Goal: Task Accomplishment & Management: Use online tool/utility

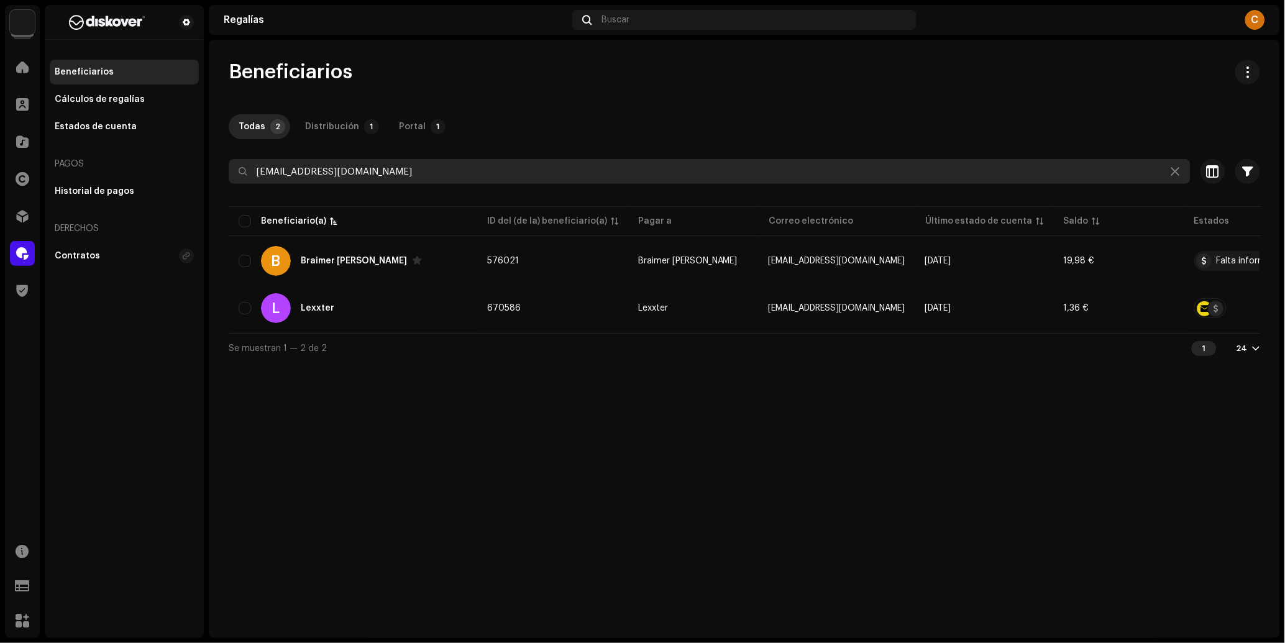
click at [339, 163] on input "[EMAIL_ADDRESS][DOMAIN_NAME]" at bounding box center [710, 171] width 962 height 25
paste input "carloslionelrodriguezcoronet"
type input "[EMAIL_ADDRESS][DOMAIN_NAME]"
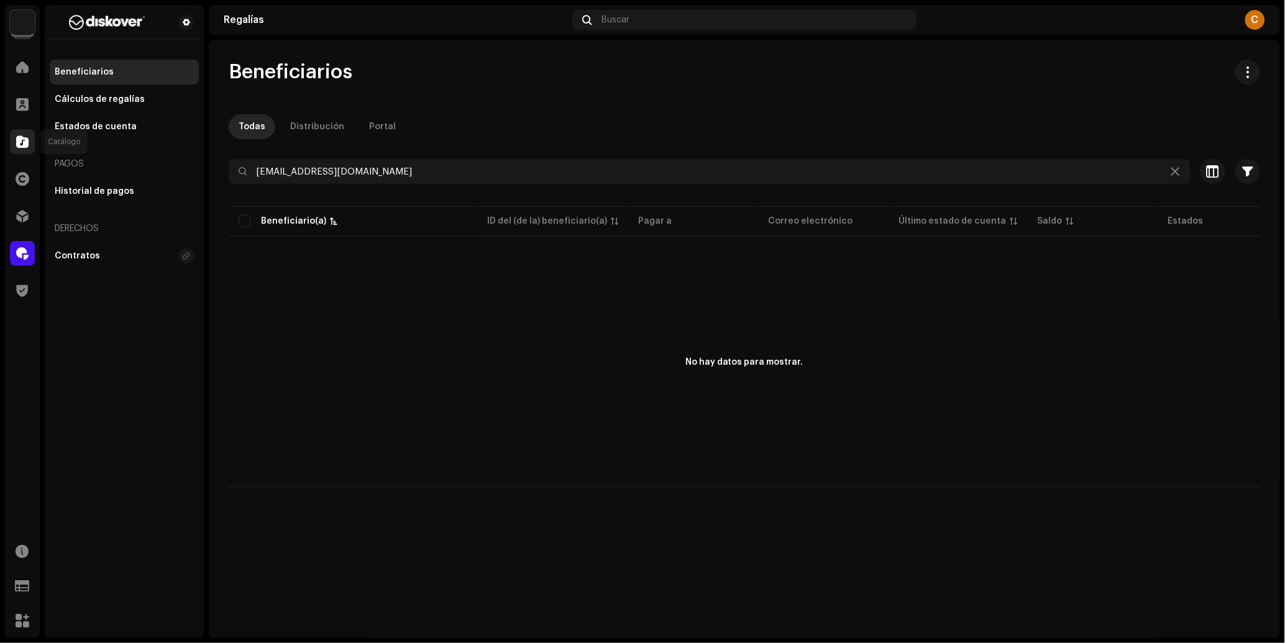
click at [14, 149] on div at bounding box center [22, 141] width 25 height 25
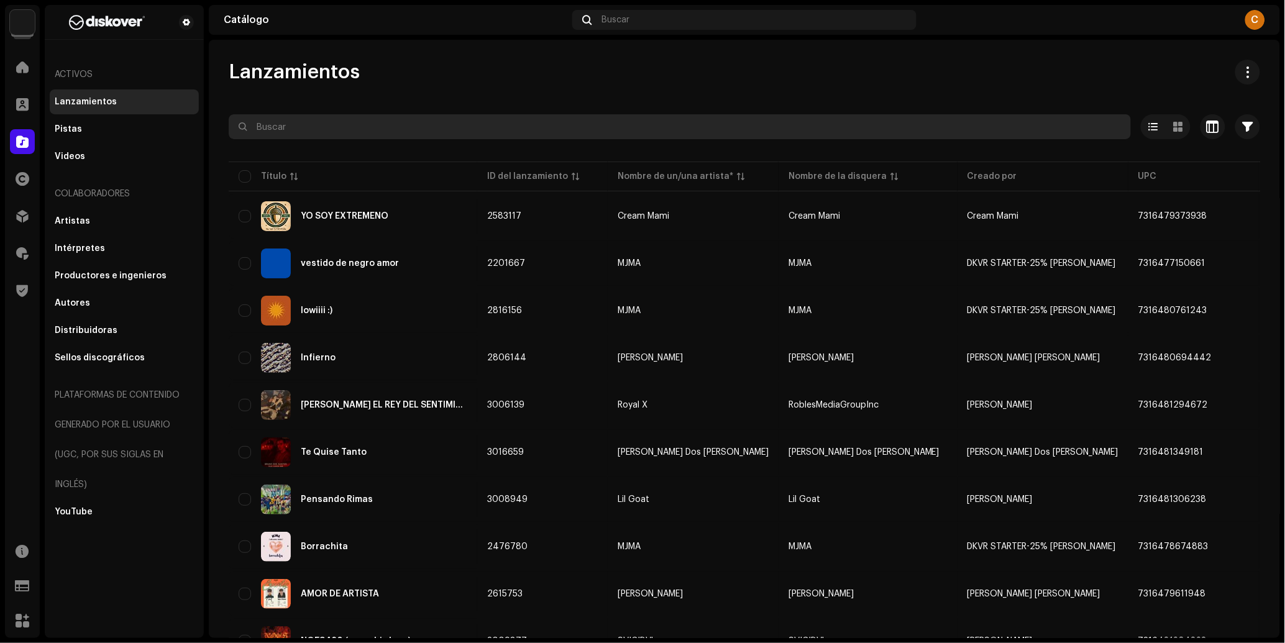
click at [324, 127] on input "text" at bounding box center [680, 126] width 902 height 25
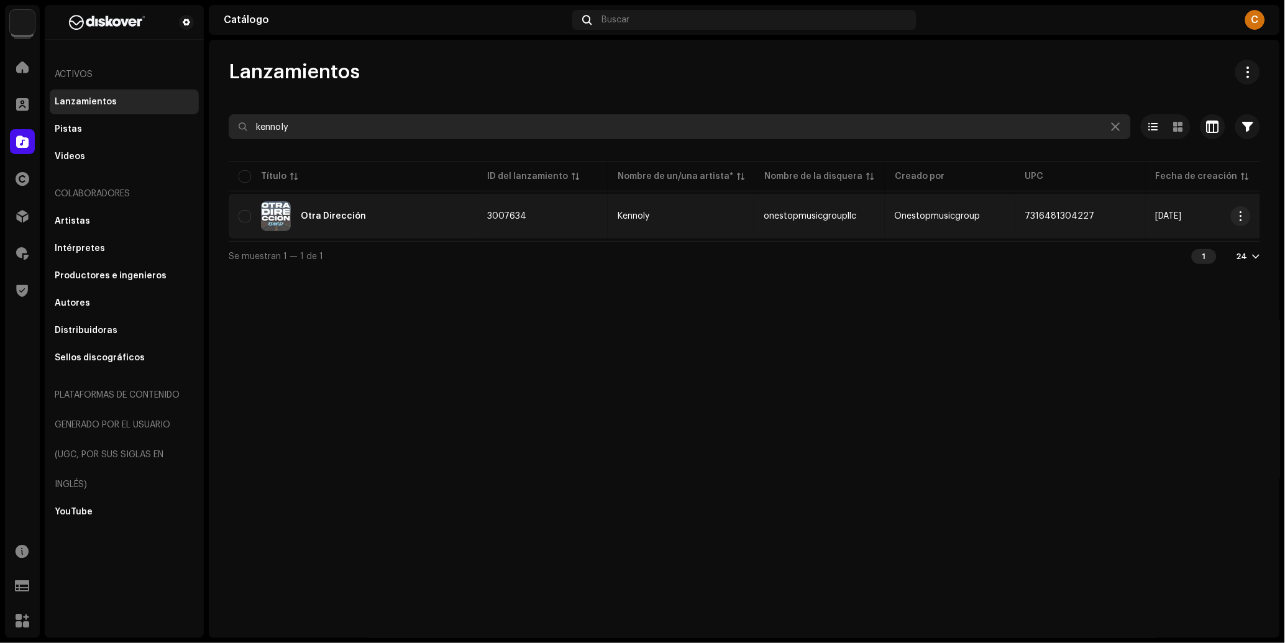
type input "kennoly"
click at [700, 216] on re-a-table-link "Kennoly" at bounding box center [681, 216] width 127 height 9
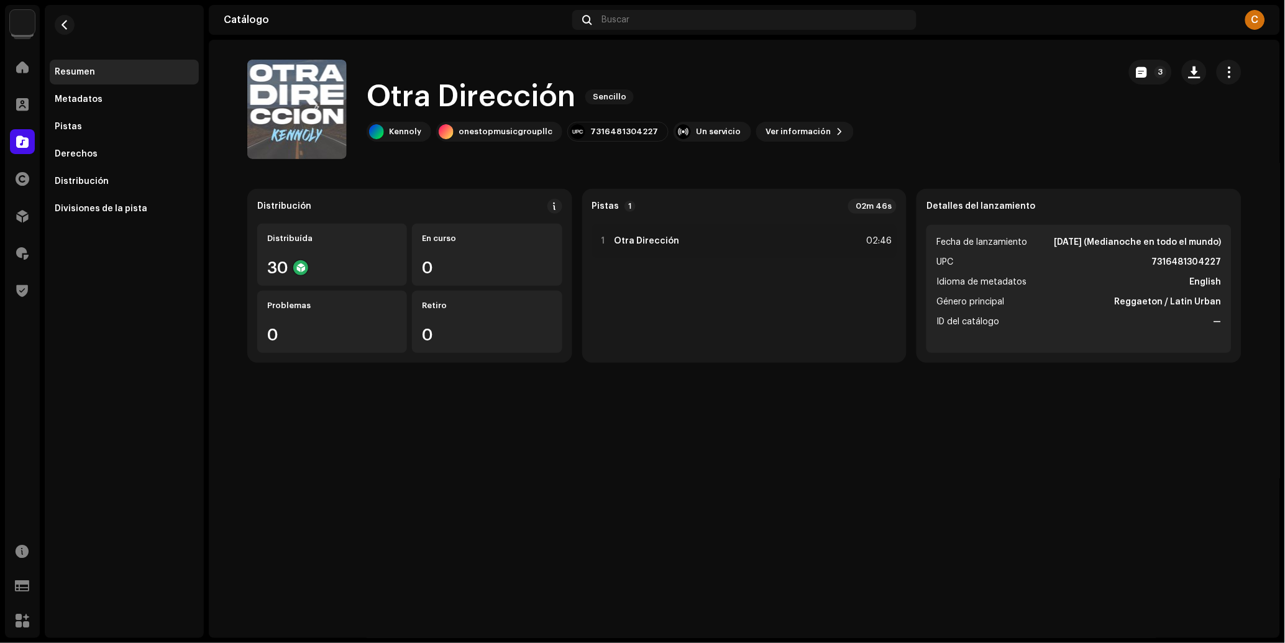
click at [1144, 91] on div "3" at bounding box center [1185, 109] width 112 height 99
click at [1146, 85] on div "3" at bounding box center [1185, 109] width 112 height 99
click at [1147, 83] on div "3" at bounding box center [1185, 109] width 112 height 99
click at [1149, 78] on button "3" at bounding box center [1150, 72] width 43 height 25
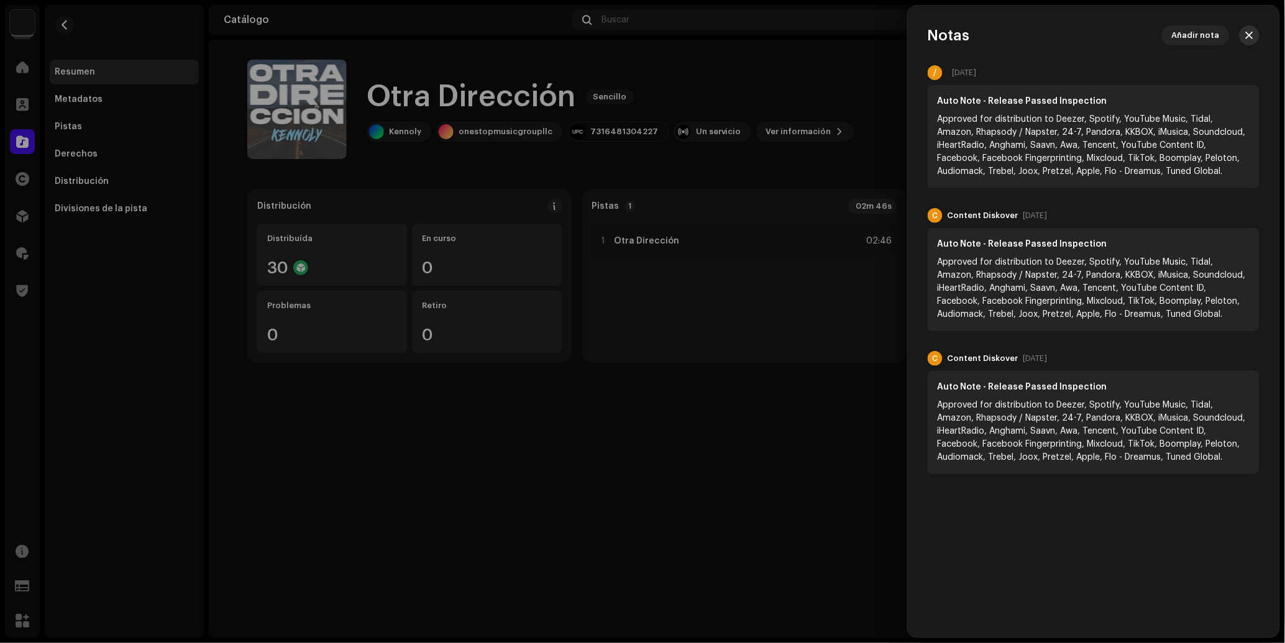
click at [1245, 35] on button "button" at bounding box center [1250, 35] width 20 height 20
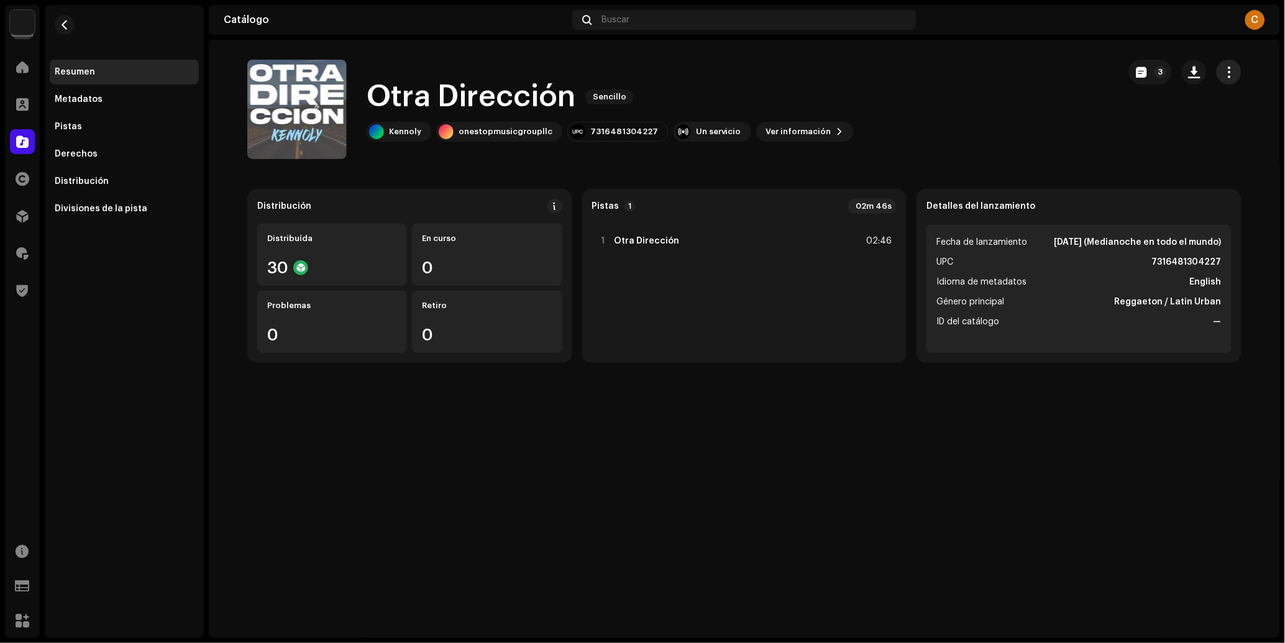
click at [1226, 70] on span "button" at bounding box center [1229, 72] width 12 height 10
click at [1126, 123] on span "Editar" at bounding box center [1128, 127] width 26 height 10
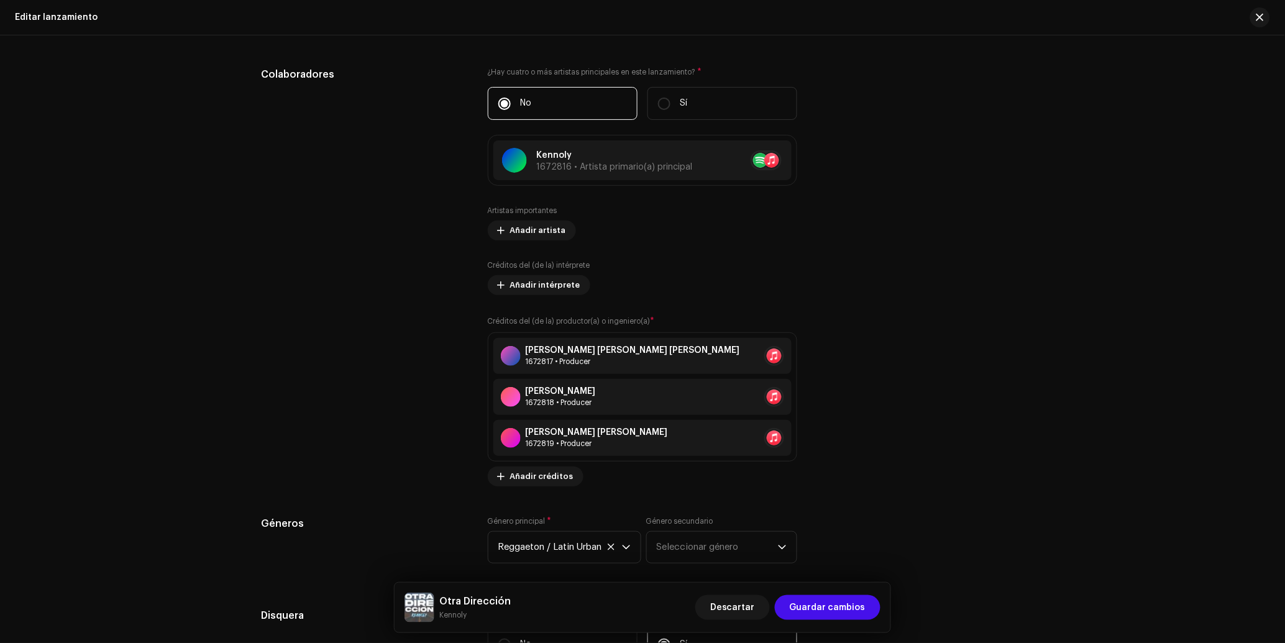
scroll to position [1894, 0]
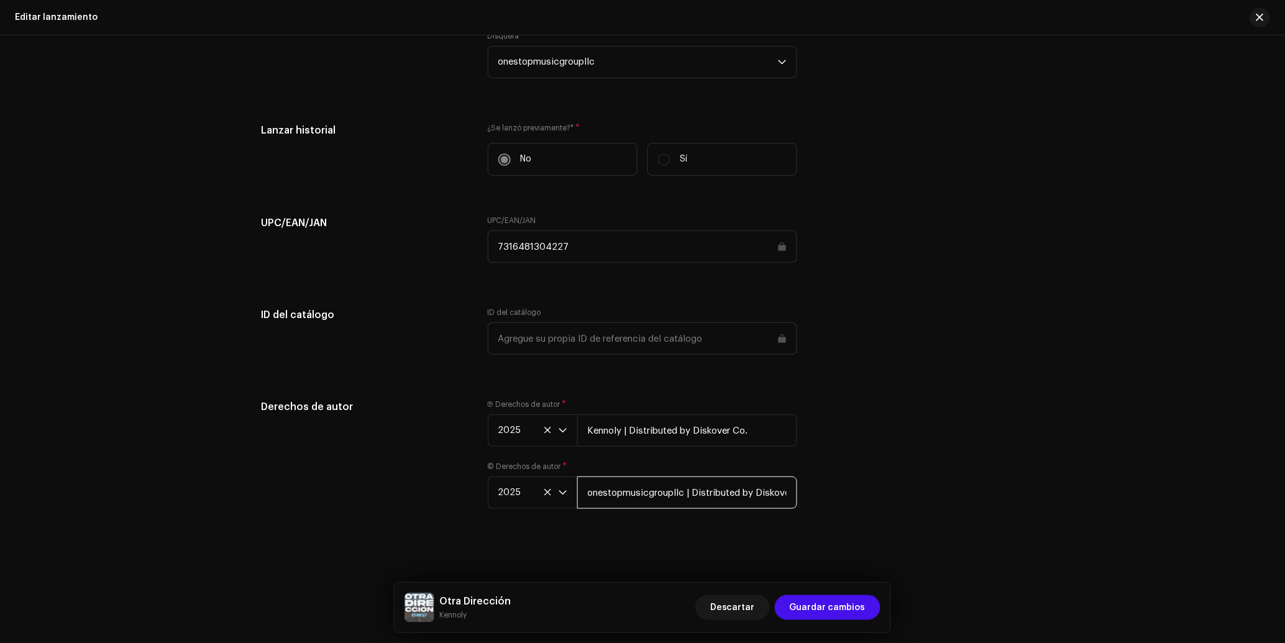
click at [627, 491] on input "onestopmusicgroupllc | Distributed by Diskover Co." at bounding box center [687, 493] width 220 height 32
click at [660, 436] on input "Kennoly | Distributed by Diskover Co." at bounding box center [687, 430] width 220 height 32
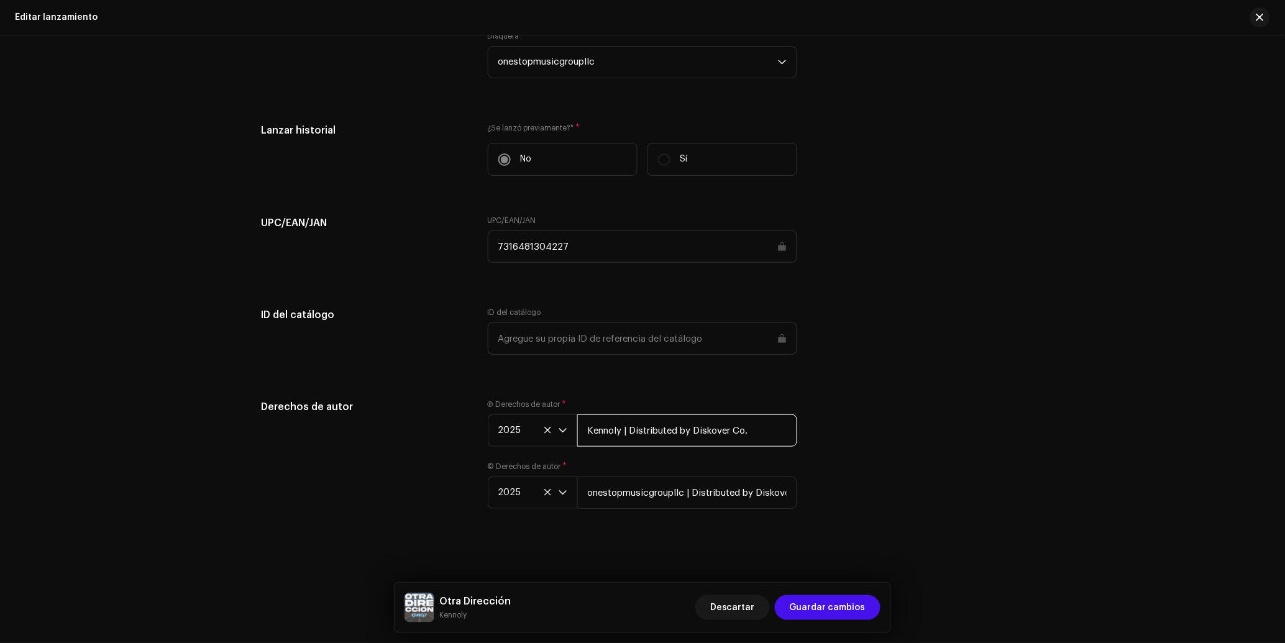
click at [660, 436] on input "Kennoly | Distributed by Diskover Co." at bounding box center [687, 430] width 220 height 32
paste input "onestopmusicgroupllc"
type input "onestopmusicgroupllc | Distributed by Diskover Co."
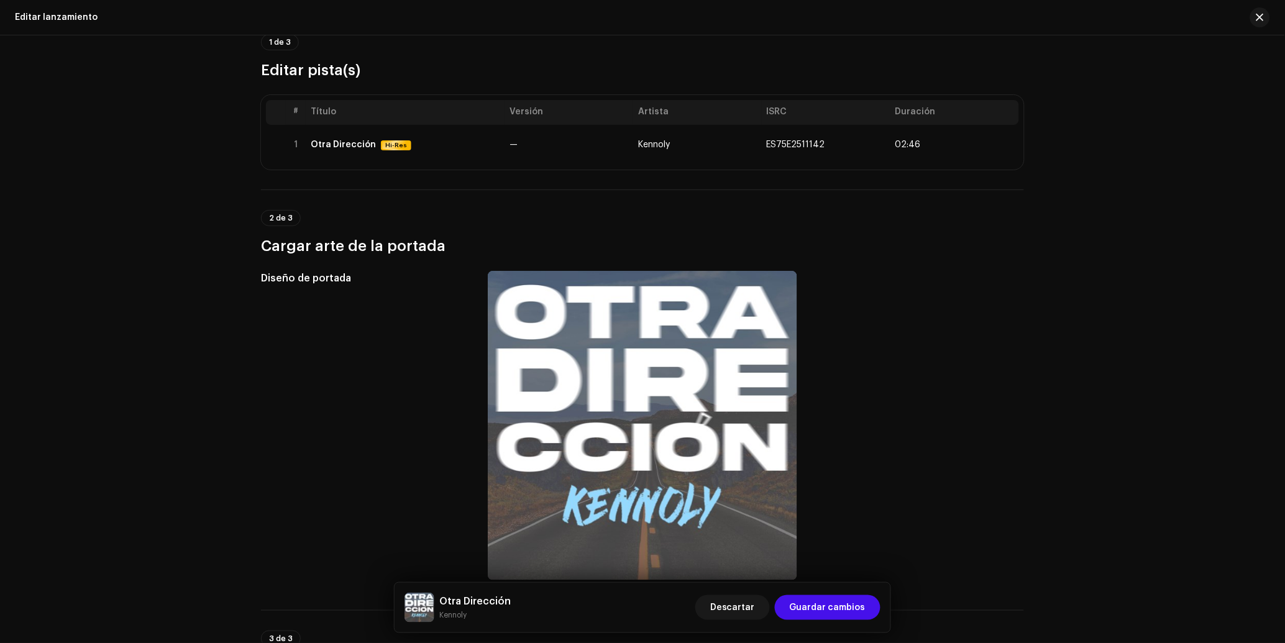
scroll to position [0, 0]
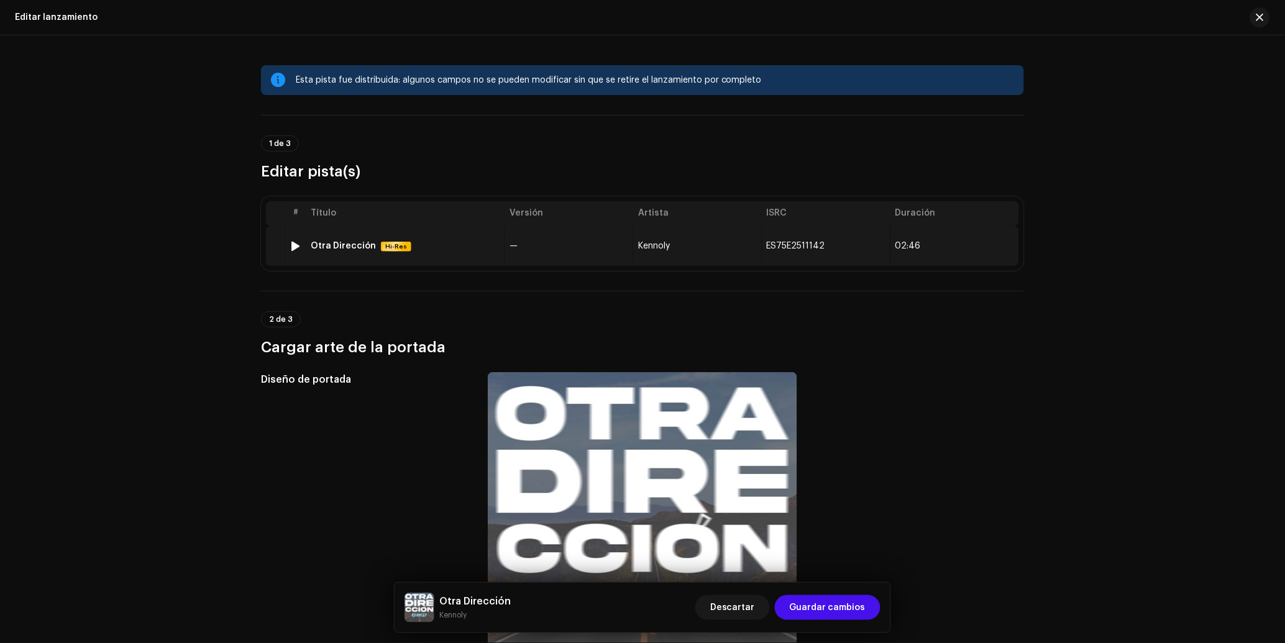
click at [424, 245] on div "Otra Dirección Hi-Res" at bounding box center [405, 246] width 189 height 11
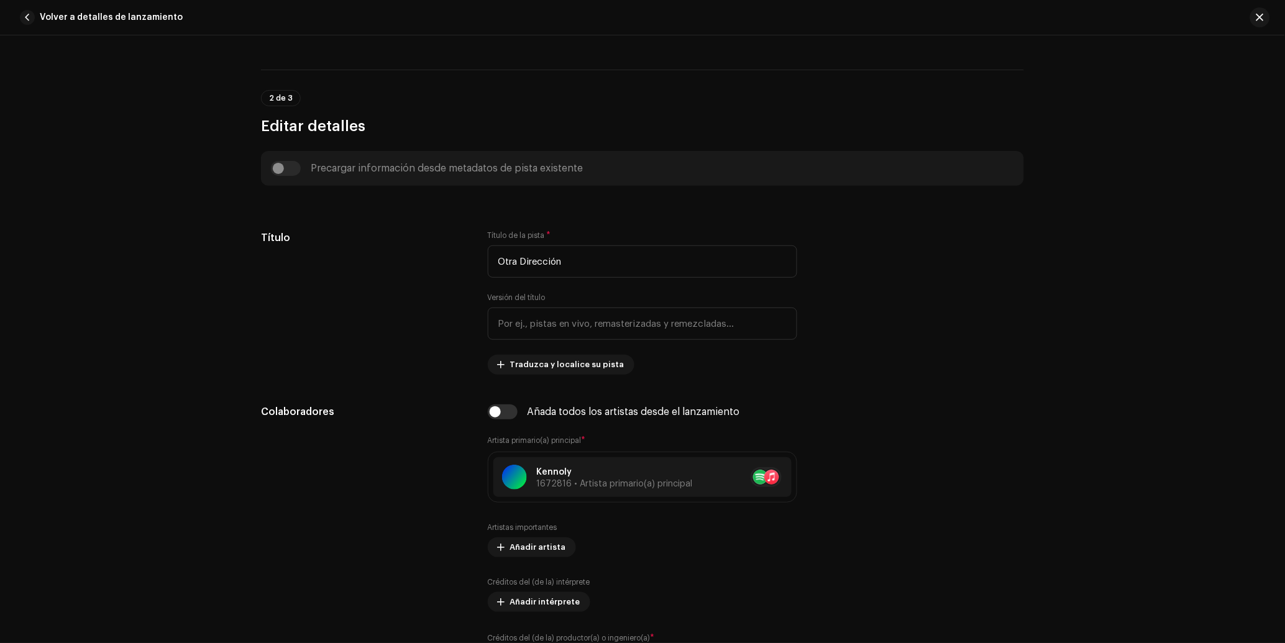
scroll to position [417, 0]
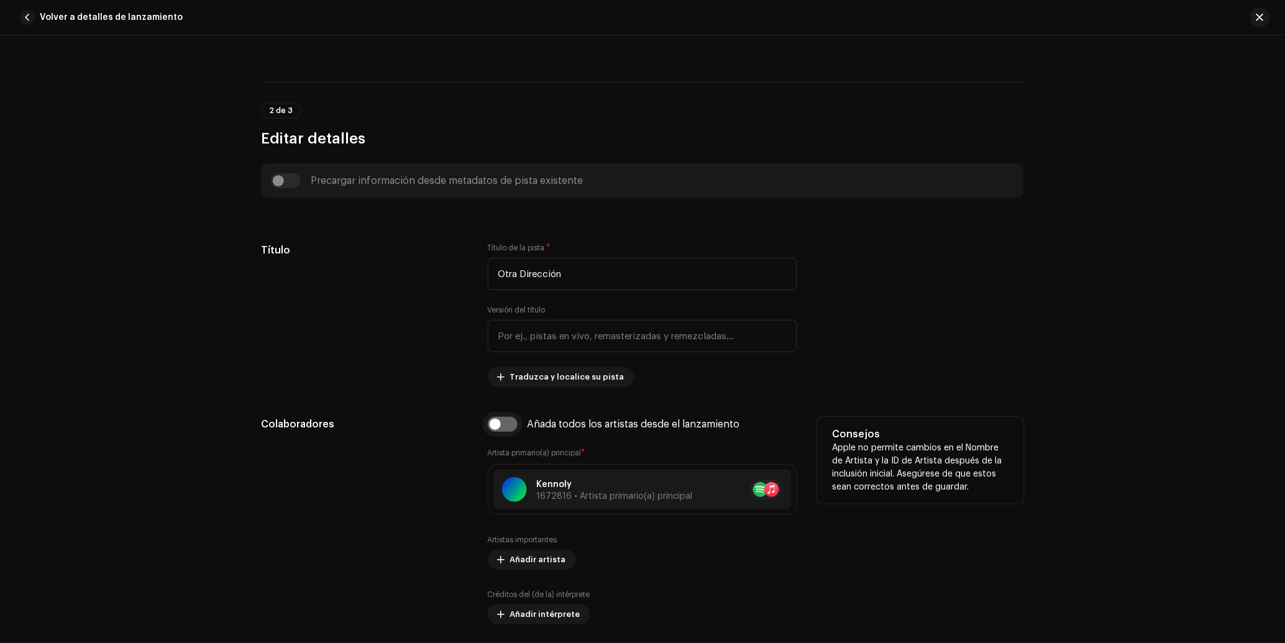
click at [506, 429] on input "checkbox" at bounding box center [503, 424] width 30 height 15
checkbox input "true"
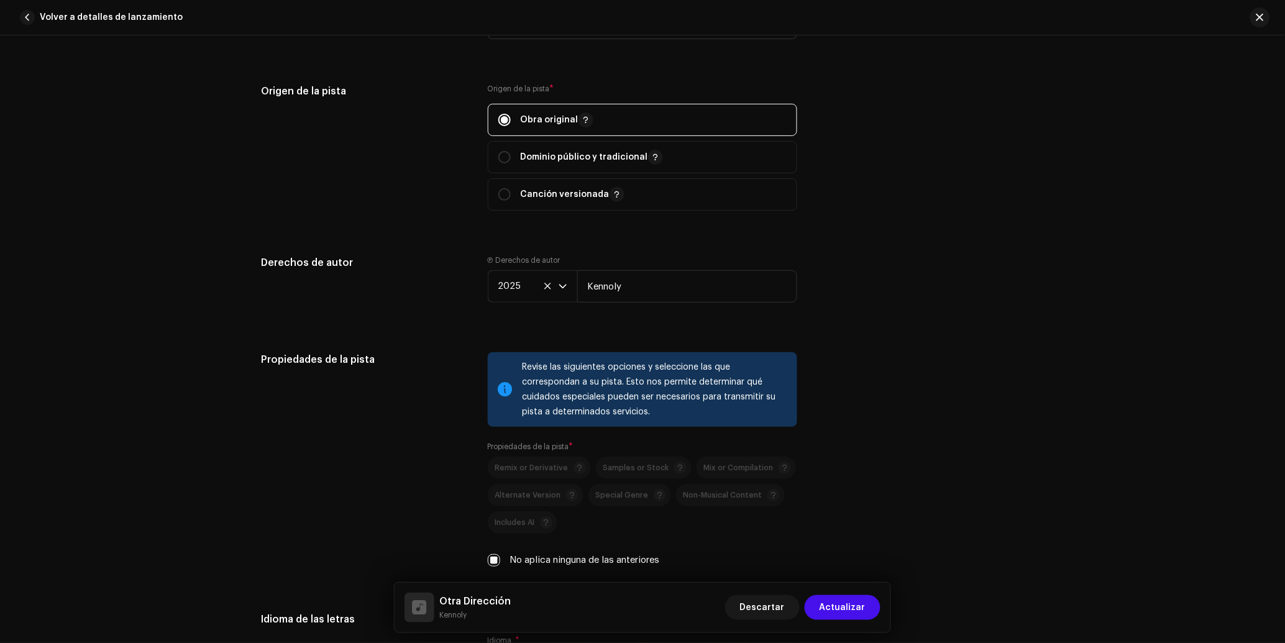
scroll to position [1645, 0]
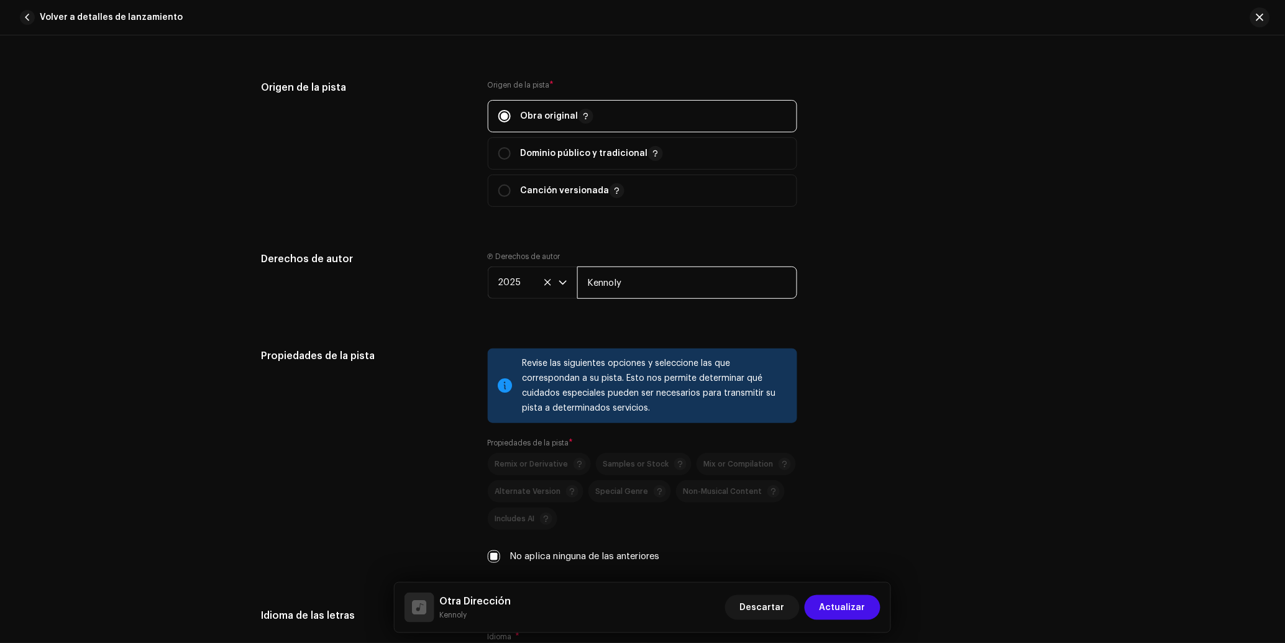
click at [640, 279] on input "Kennoly" at bounding box center [687, 283] width 220 height 32
click at [640, 282] on input "Kennoly" at bounding box center [687, 283] width 220 height 32
paste input "onestopmusicgroupllc | Distributed by Diskover Co."
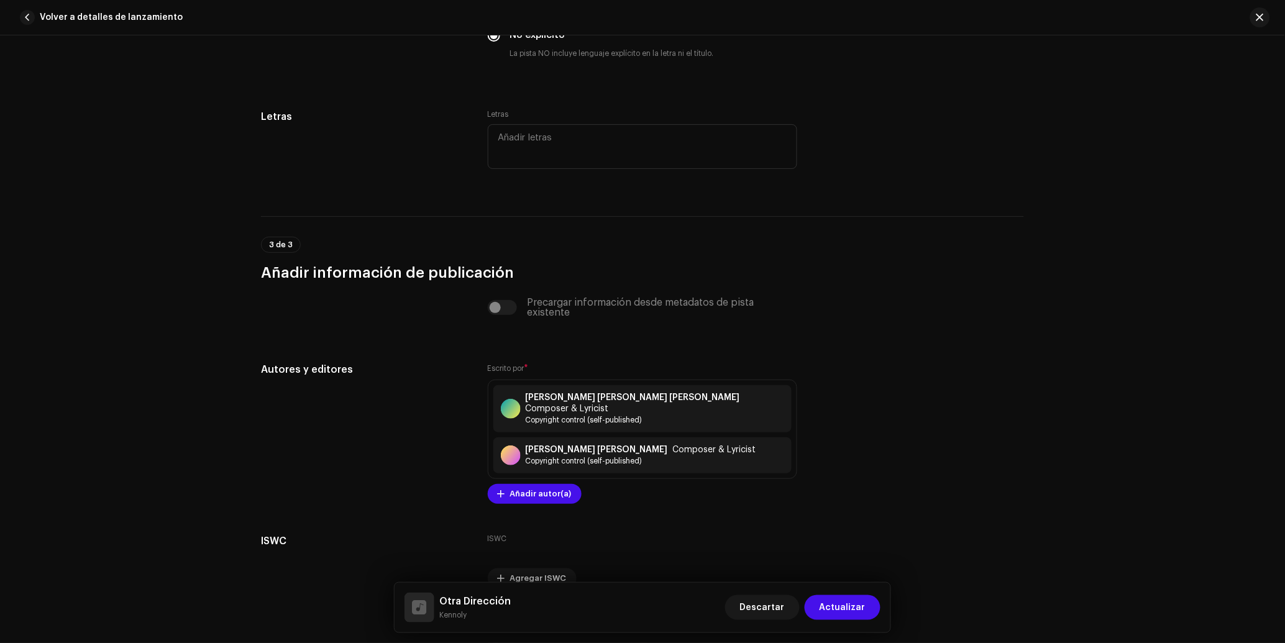
scroll to position [2518, 0]
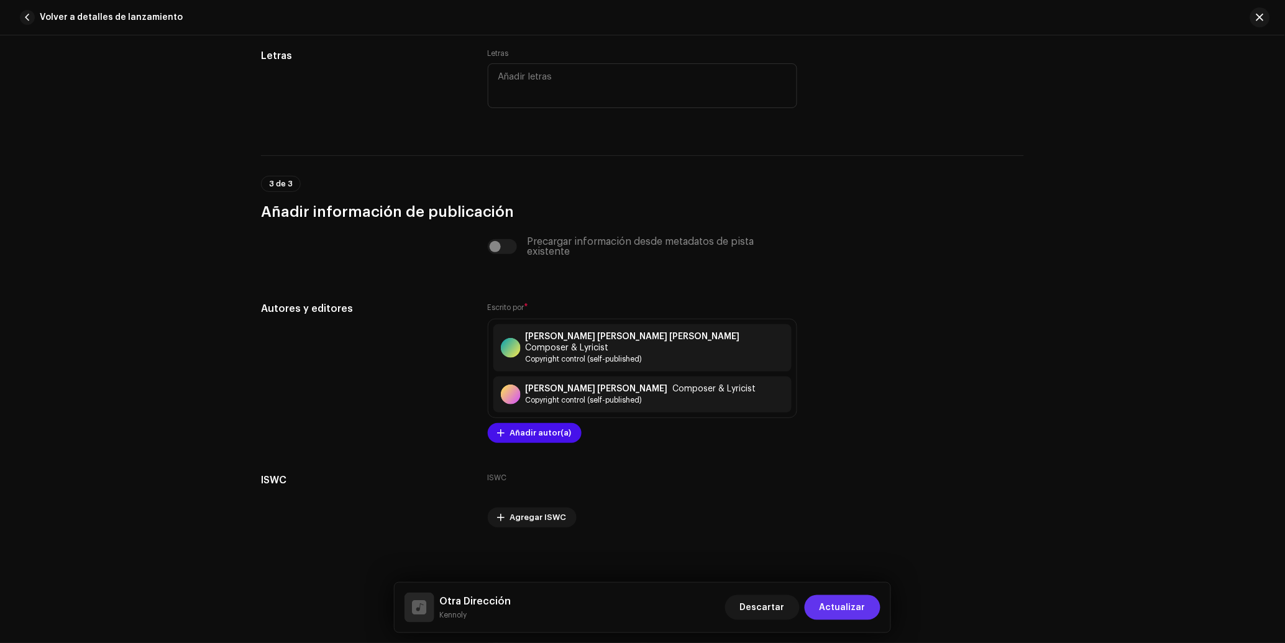
type input "onestopmusicgroupllc | Distributed by Diskover Co."
click at [850, 608] on span "Actualizar" at bounding box center [843, 607] width 46 height 25
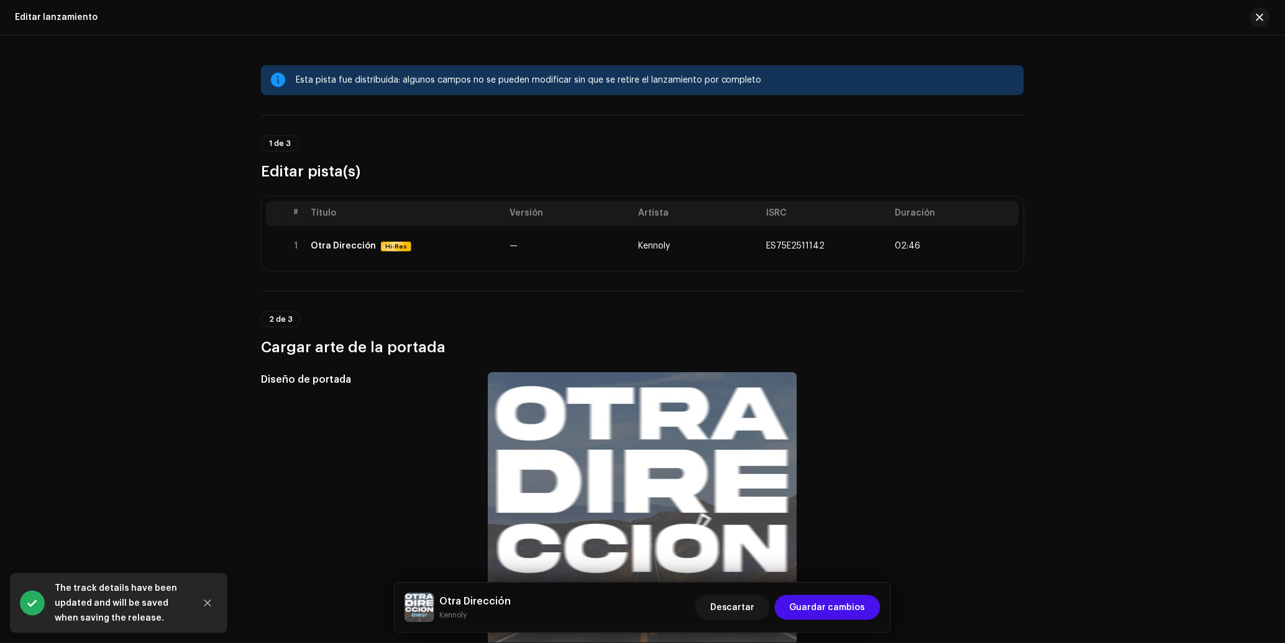
click at [850, 608] on span "Guardar cambios" at bounding box center [828, 607] width 76 height 25
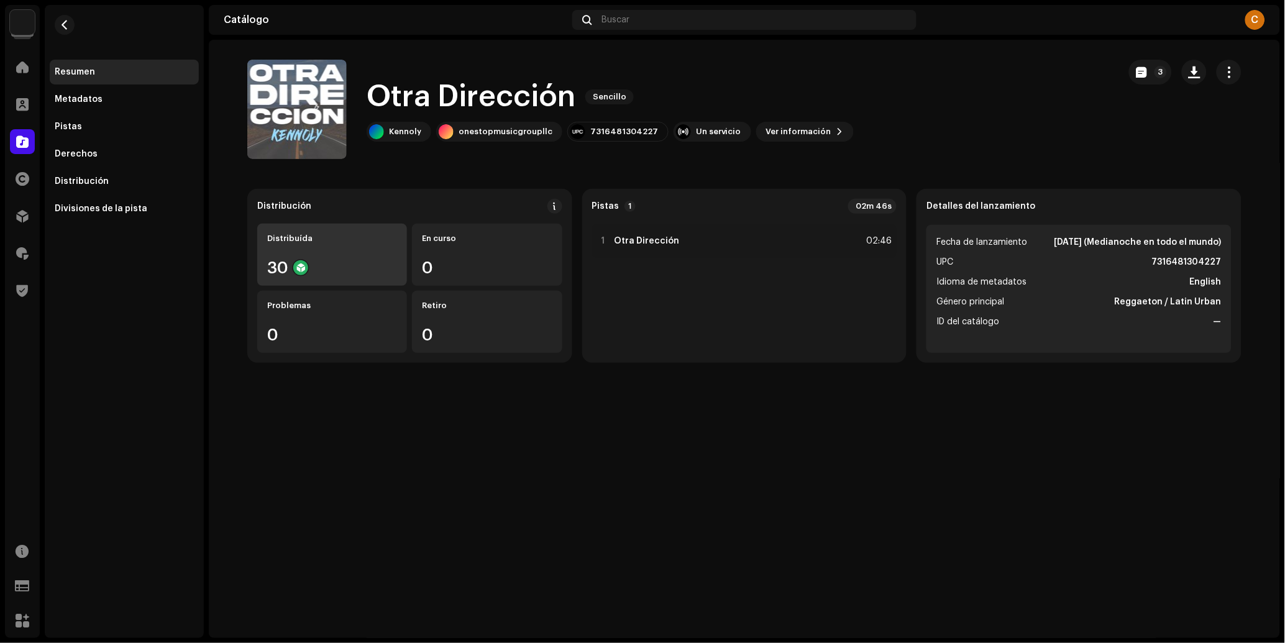
click at [351, 257] on div "Distribuída 30" at bounding box center [332, 255] width 150 height 62
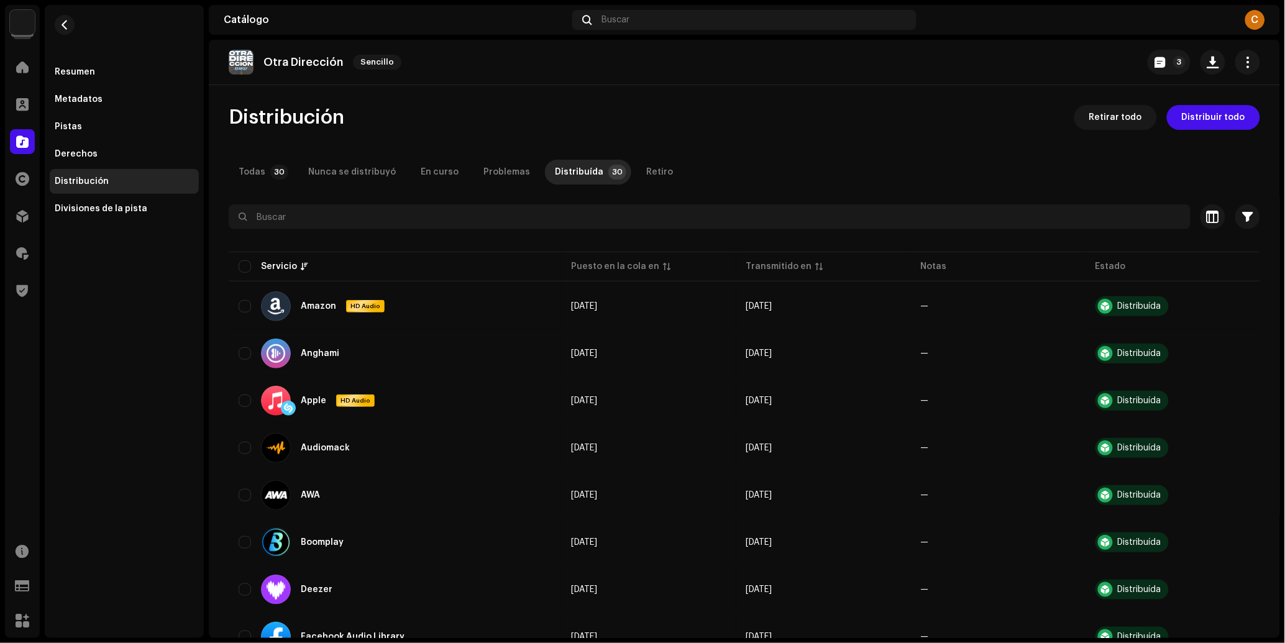
click at [1150, 75] on div "Otra Dirección Sencillo 3" at bounding box center [744, 62] width 1071 height 45
click at [1154, 70] on button "3" at bounding box center [1169, 62] width 43 height 25
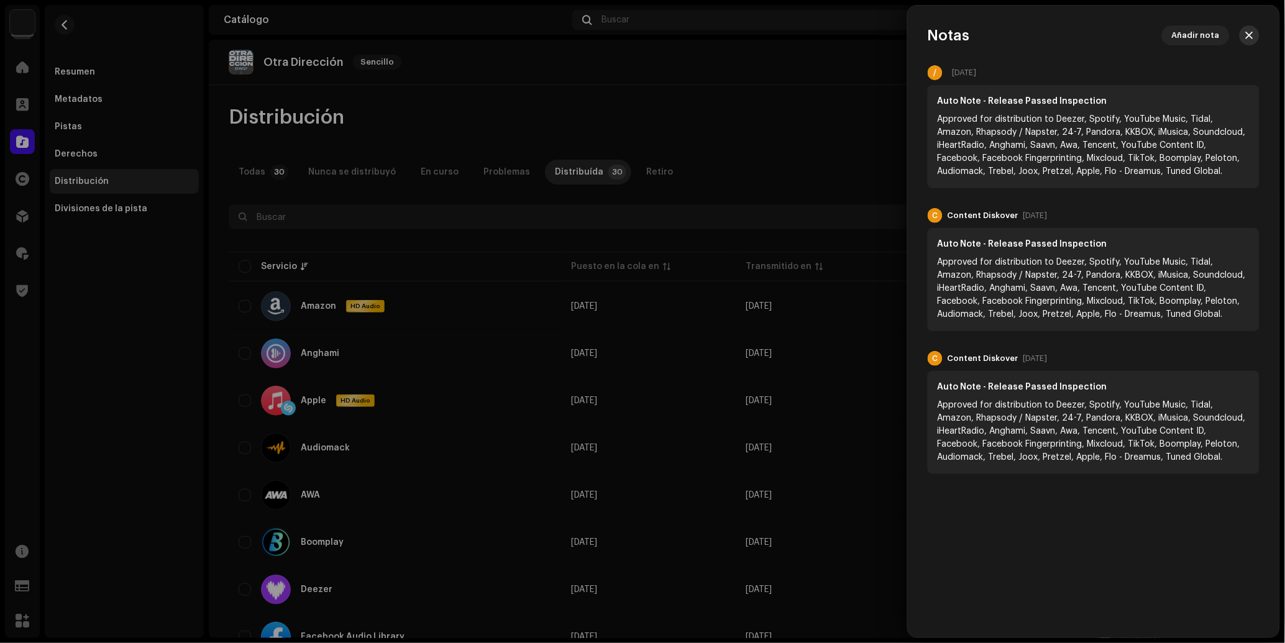
click at [1246, 29] on button "button" at bounding box center [1250, 35] width 20 height 20
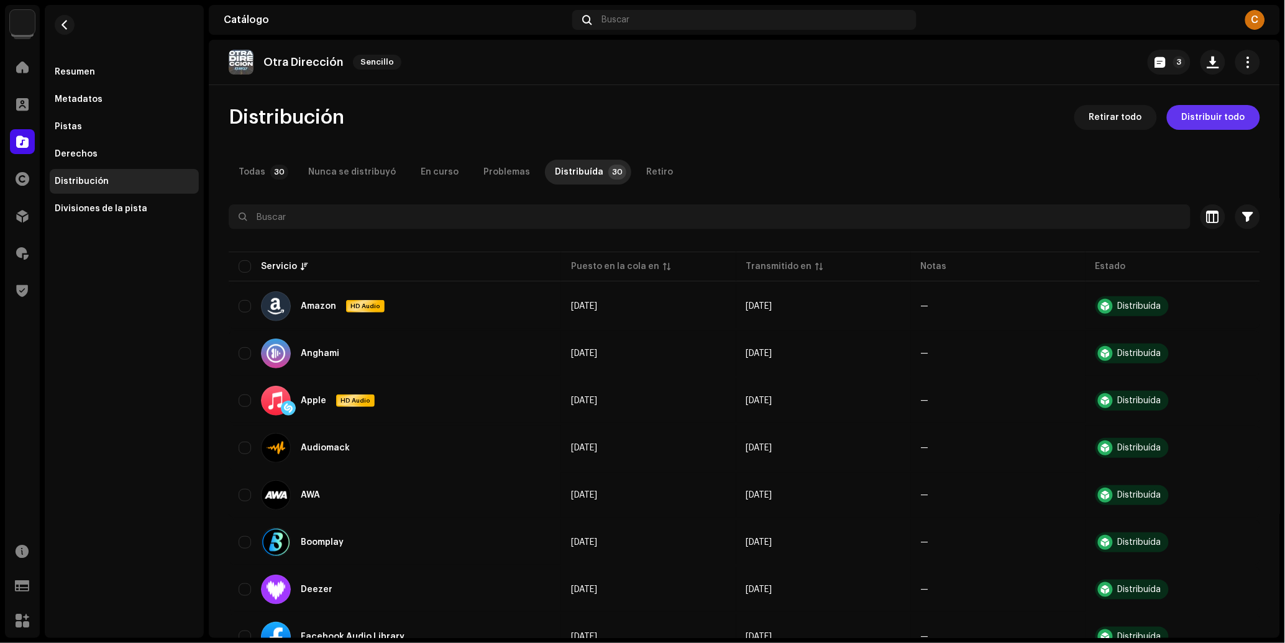
click at [1209, 126] on span "Distribuir todo" at bounding box center [1213, 117] width 63 height 25
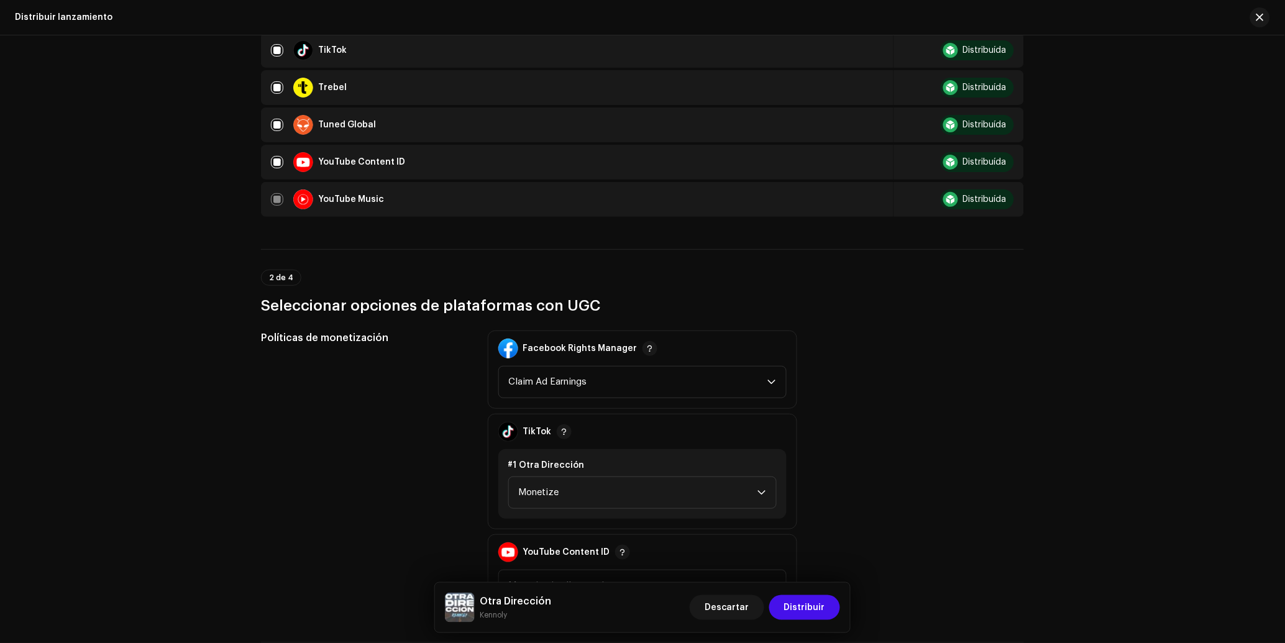
scroll to position [1759, 0]
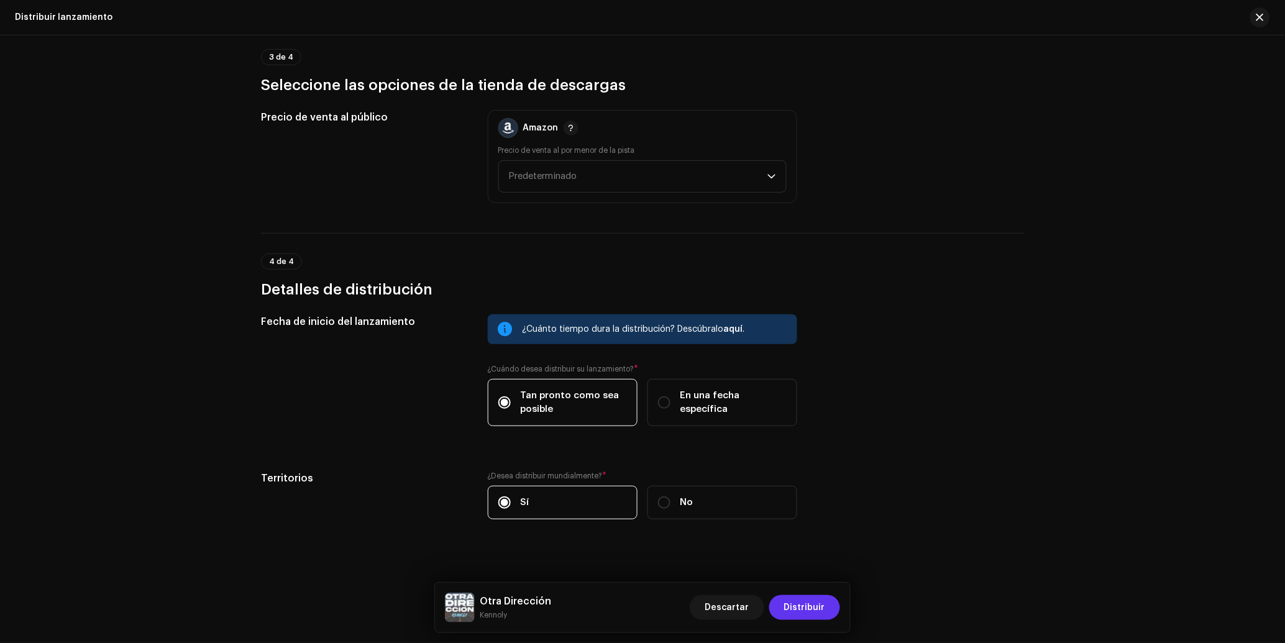
click at [817, 614] on span "Distribuir" at bounding box center [804, 607] width 41 height 25
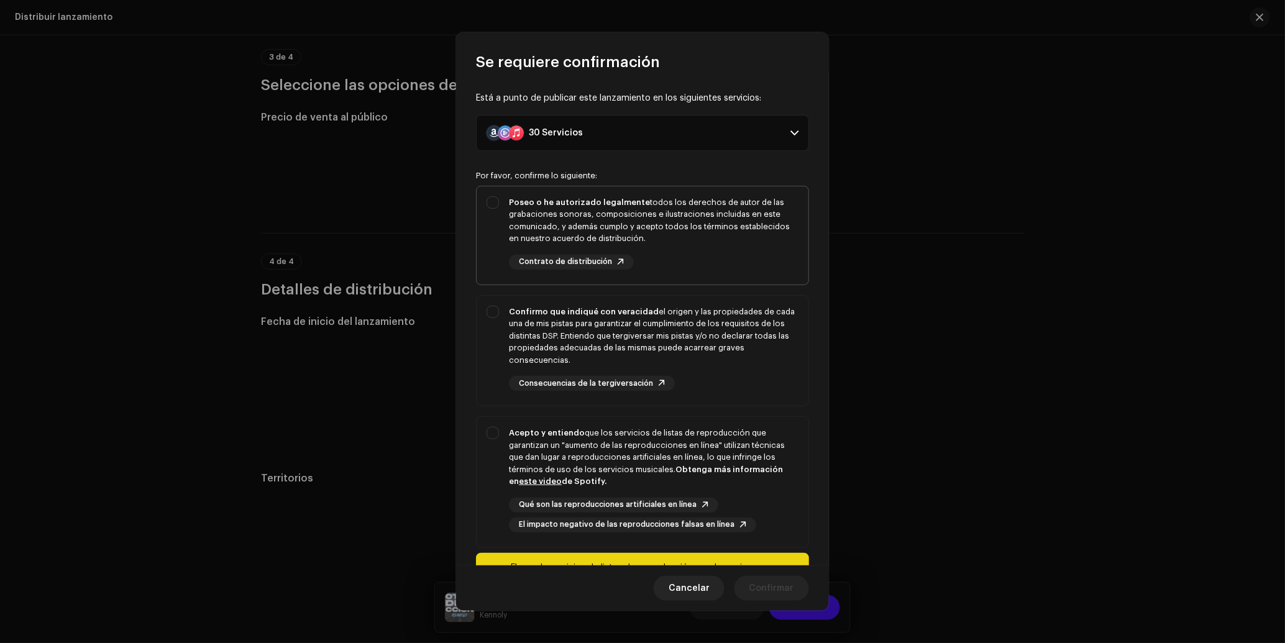
click at [667, 260] on div "Poseo o he autorizado legalmente todos los derechos de autor de las grabaciones…" at bounding box center [654, 232] width 290 height 73
checkbox input "true"
click at [667, 332] on div "Confirmo que indiqué con veracidad el origen y las propiedades de cada una de m…" at bounding box center [654, 336] width 290 height 61
checkbox input "true"
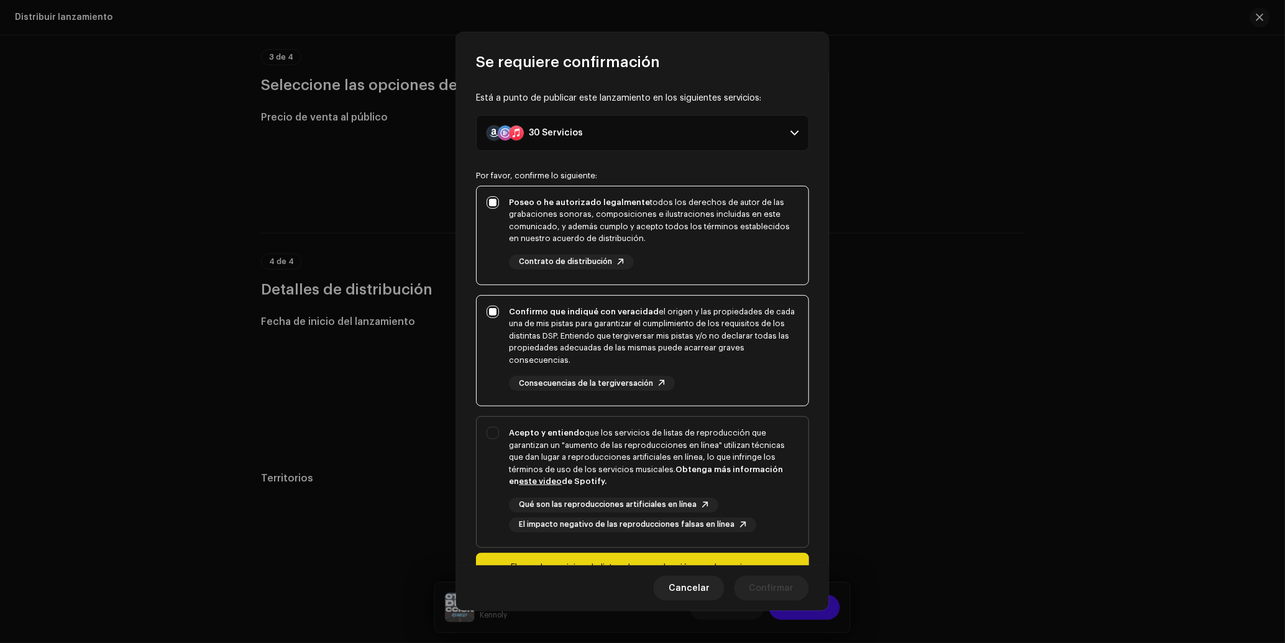
click at [682, 421] on div "Acepto y entiendo que los servicios de listas de reproducción que garantizan un…" at bounding box center [643, 480] width 332 height 126
checkbox input "true"
click at [800, 592] on button "Confirmar" at bounding box center [771, 588] width 75 height 25
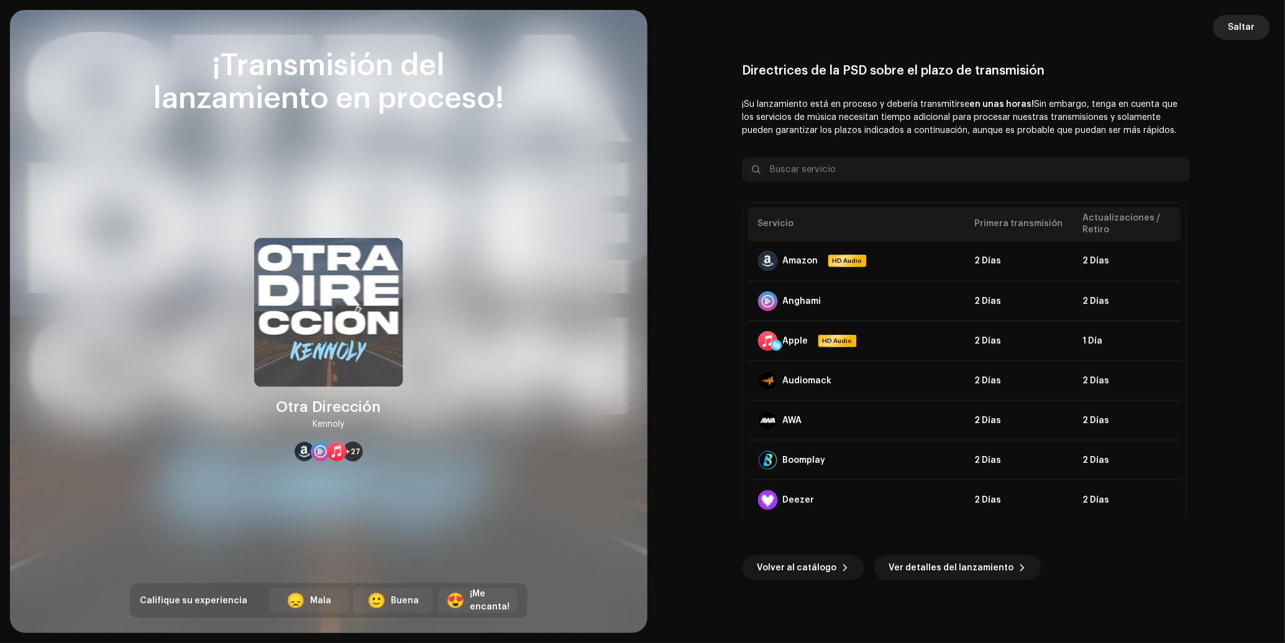
click at [1253, 36] on span "Saltar" at bounding box center [1241, 27] width 27 height 25
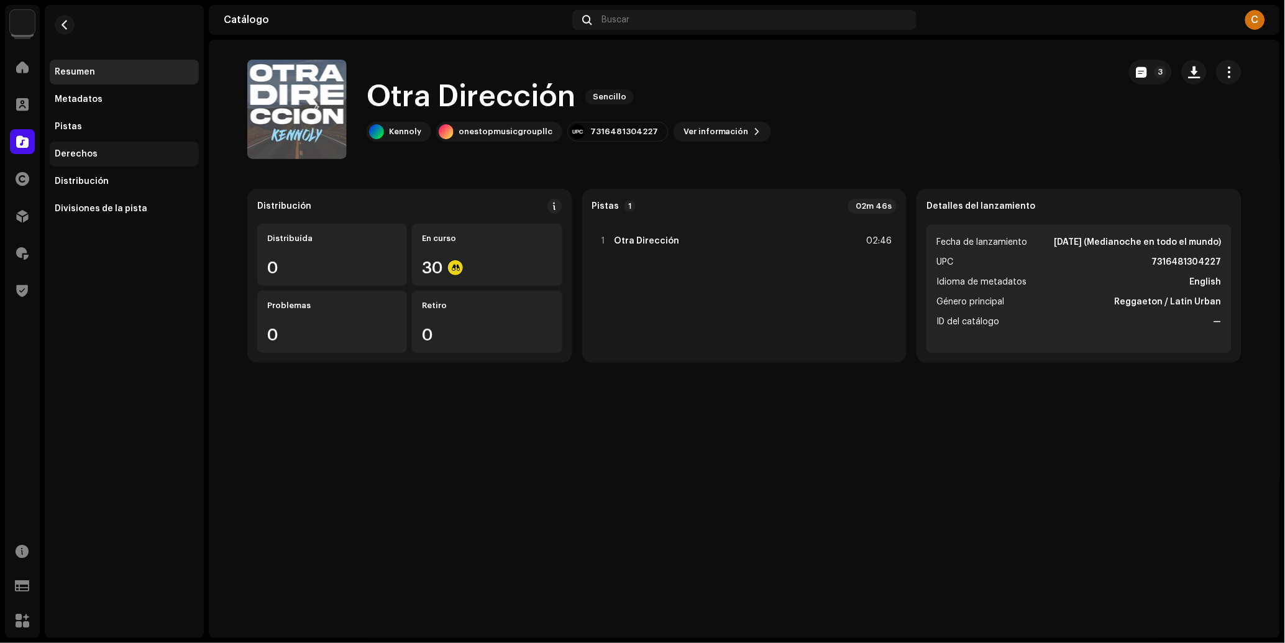
click at [93, 157] on div "Derechos" at bounding box center [76, 154] width 43 height 10
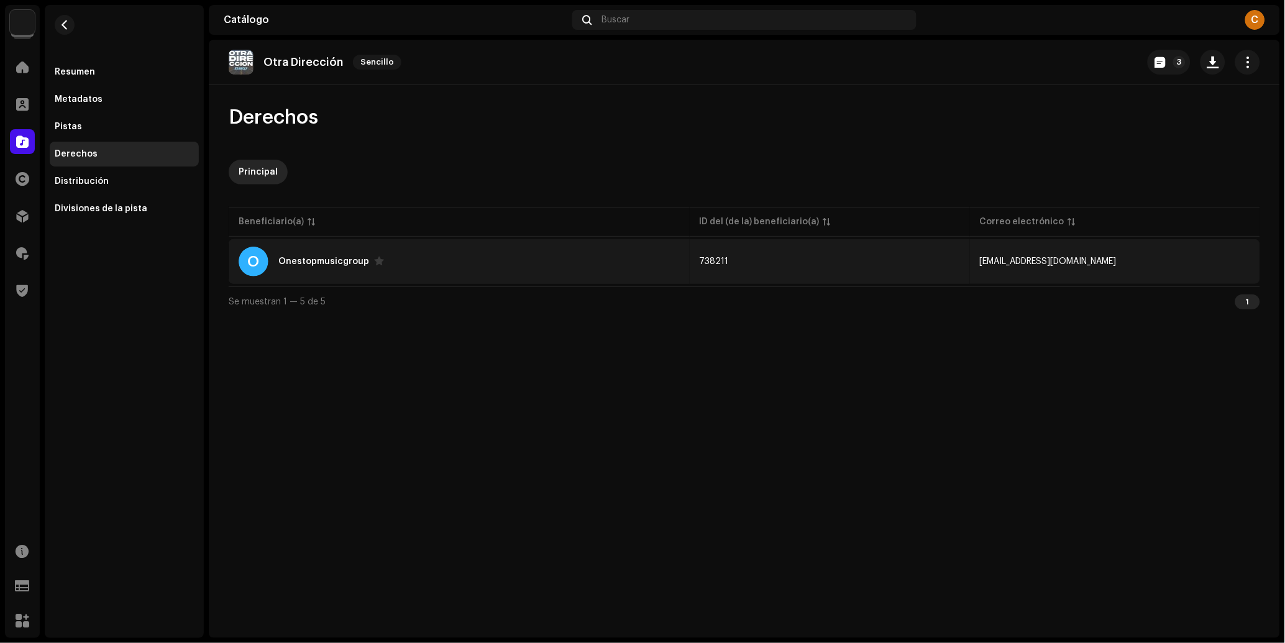
click at [438, 277] on td "O Onestopmusicgroup" at bounding box center [459, 261] width 461 height 45
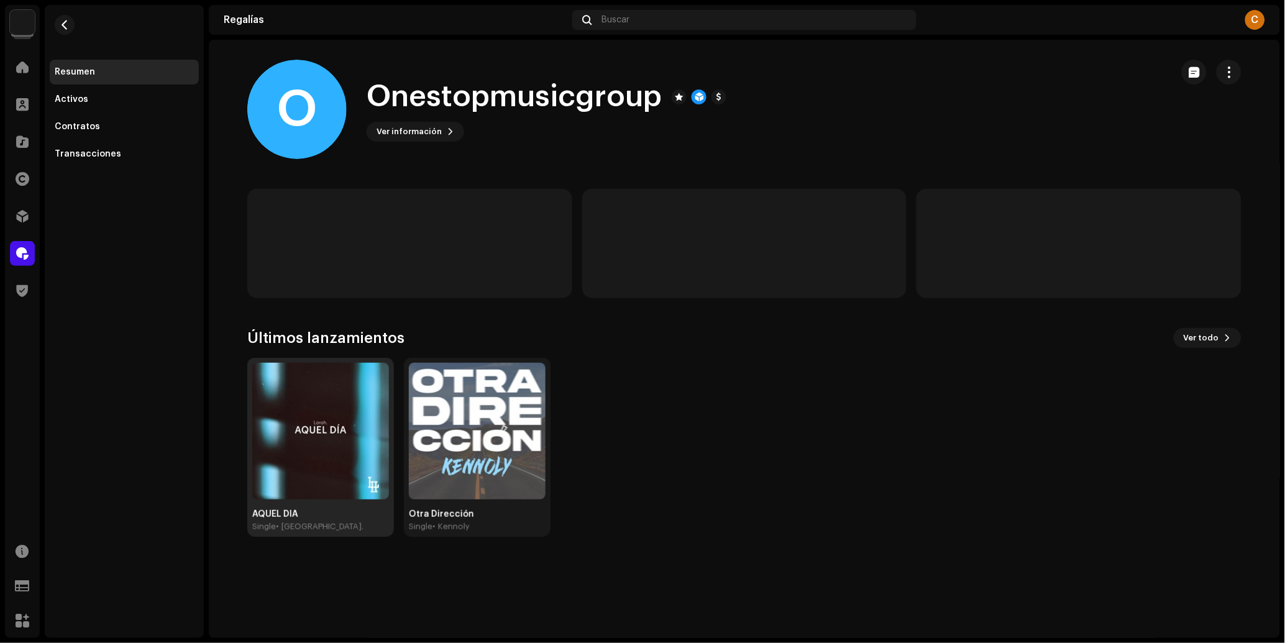
click at [334, 418] on img at bounding box center [320, 431] width 137 height 137
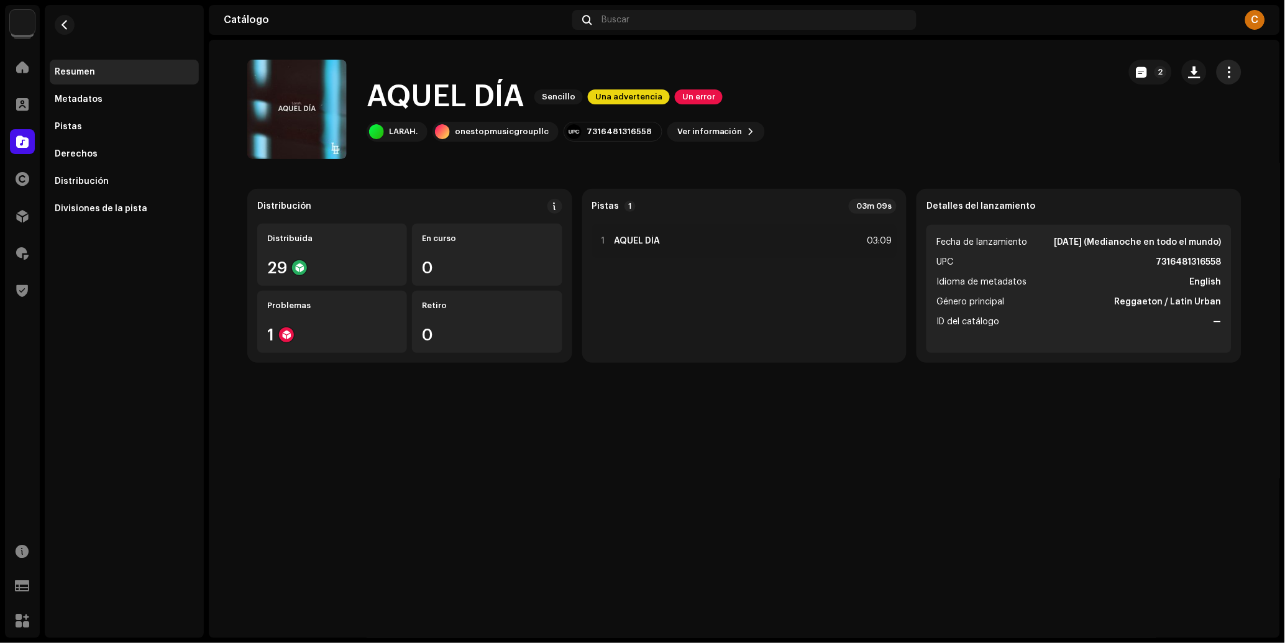
click at [1240, 77] on button "button" at bounding box center [1229, 72] width 25 height 25
click at [1174, 126] on div "Editar" at bounding box center [1173, 127] width 116 height 10
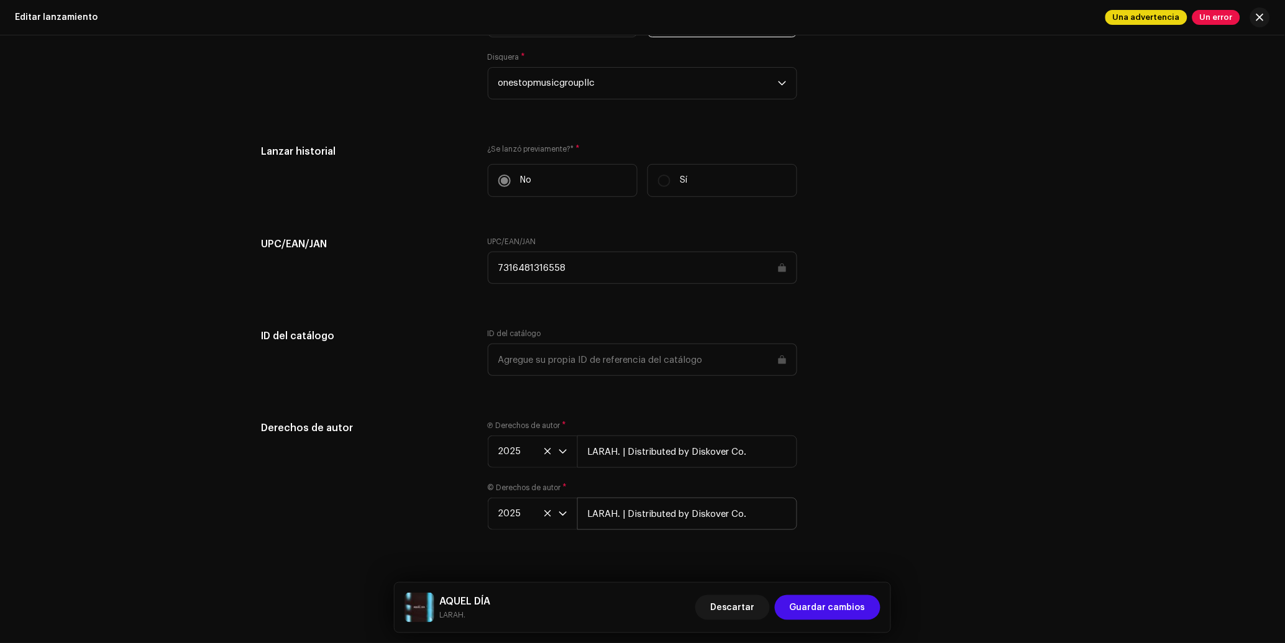
scroll to position [1853, 0]
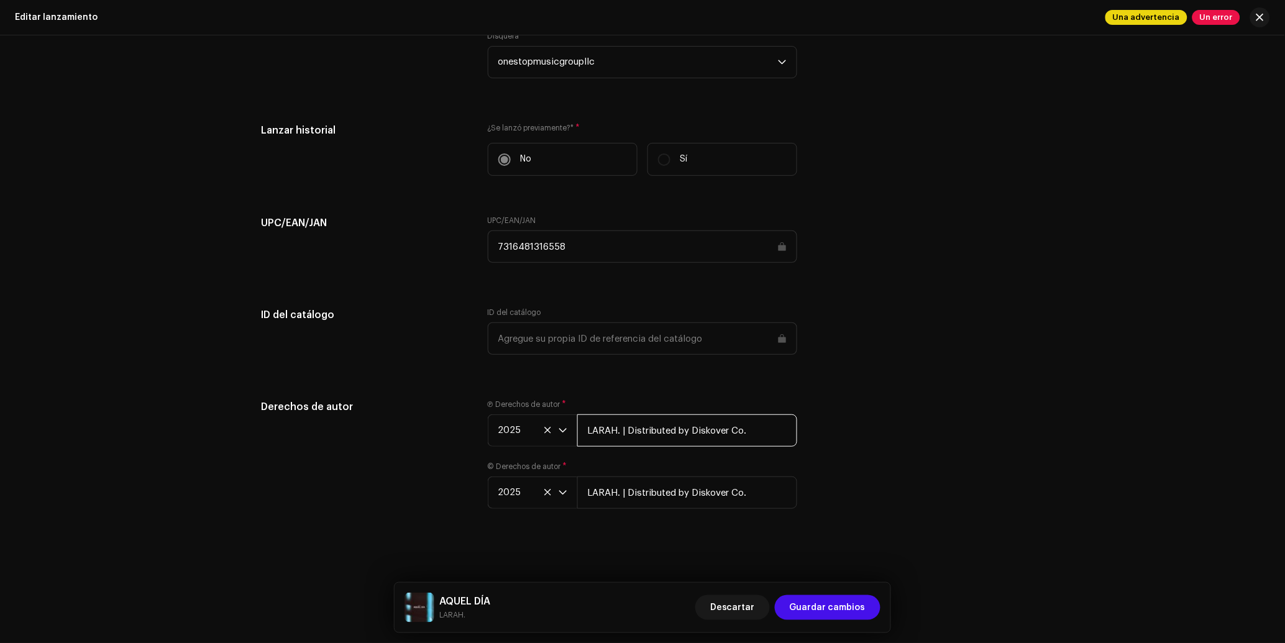
drag, startPoint x: 620, startPoint y: 433, endPoint x: 579, endPoint y: 431, distance: 41.1
click at [578, 429] on input "LARAH. | Distributed by Diskover Co." at bounding box center [687, 430] width 220 height 32
paste input "onestopmusicgroupllc"
type input "onestopmusicgroupllc| Distributed by Diskover Co."
drag, startPoint x: 618, startPoint y: 496, endPoint x: 566, endPoint y: 489, distance: 52.6
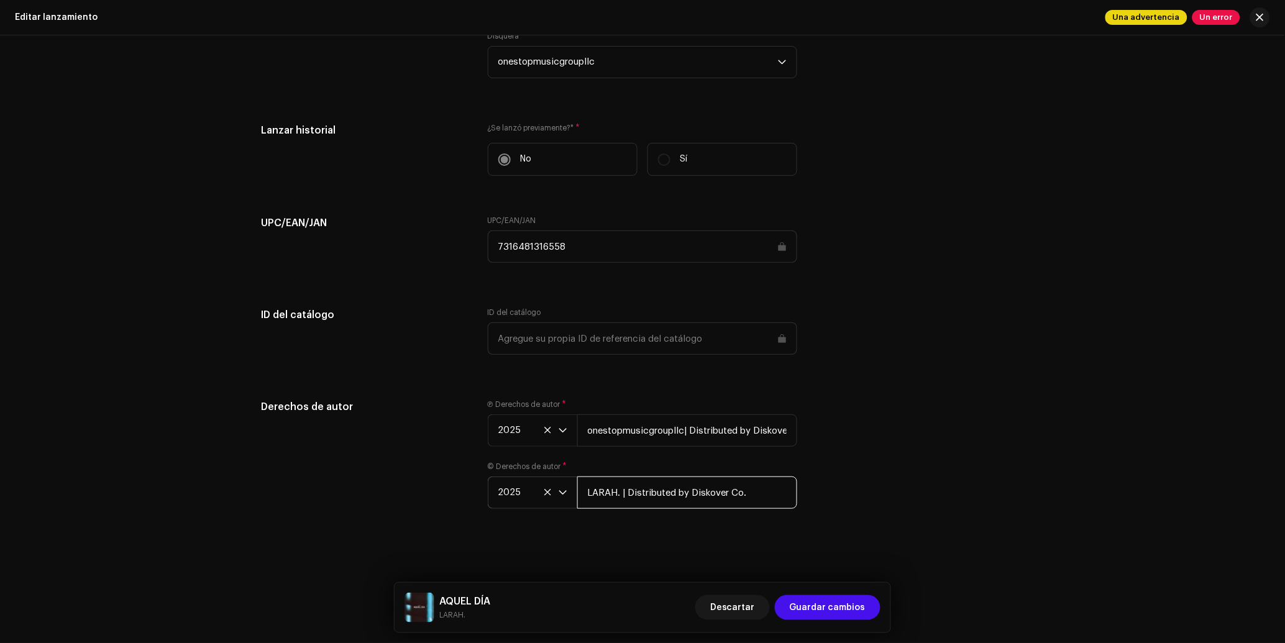
click at [566, 489] on div "2025 LARAH. | Distributed by Diskover Co." at bounding box center [642, 493] width 309 height 32
paste input "onestopmusicgroupllc"
type input "onestopmusicgroupllc | Distributed by Diskover Co."
click at [694, 540] on div "Esta pista fue distribuida: algunos [PERSON_NAME] no se pueden modificar sin qu…" at bounding box center [642, 339] width 1285 height 608
drag, startPoint x: 683, startPoint y: 432, endPoint x: 688, endPoint y: 450, distance: 18.7
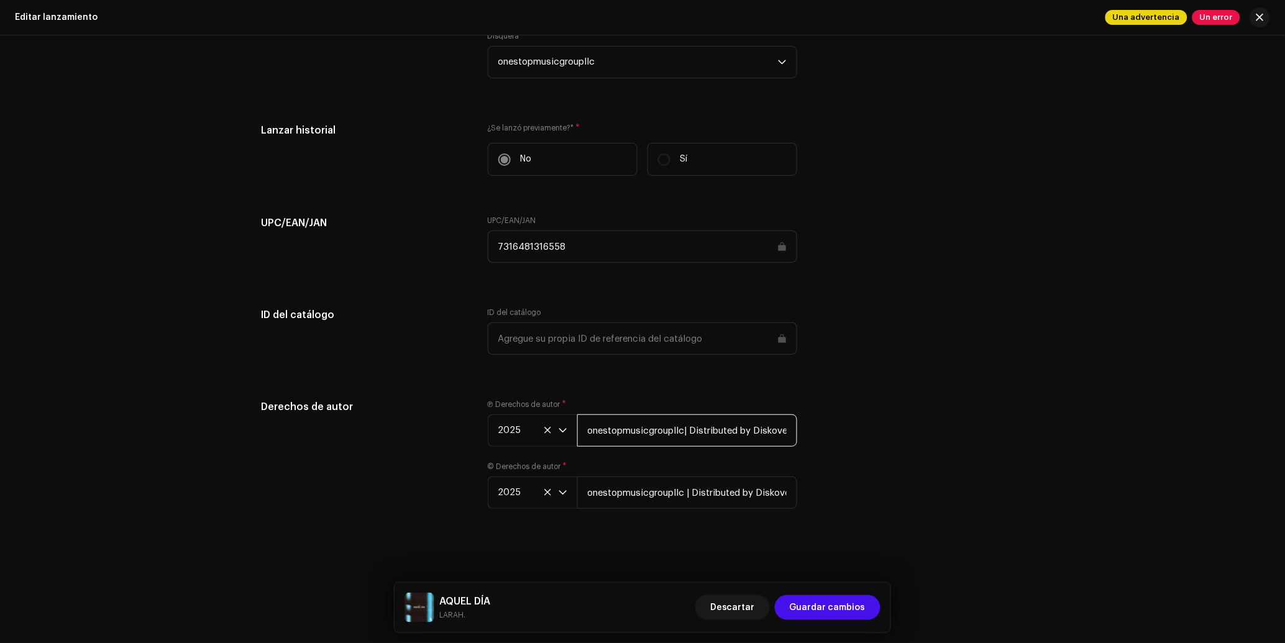
click at [683, 432] on input "onestopmusicgroupllc| Distributed by Diskover Co." at bounding box center [687, 430] width 220 height 32
click at [704, 429] on input "onestopmusicgroupllc | Distributed by Diskover Co." at bounding box center [687, 430] width 220 height 32
type input "onestopmusicgroupllc | Distributed by Diskover Co."
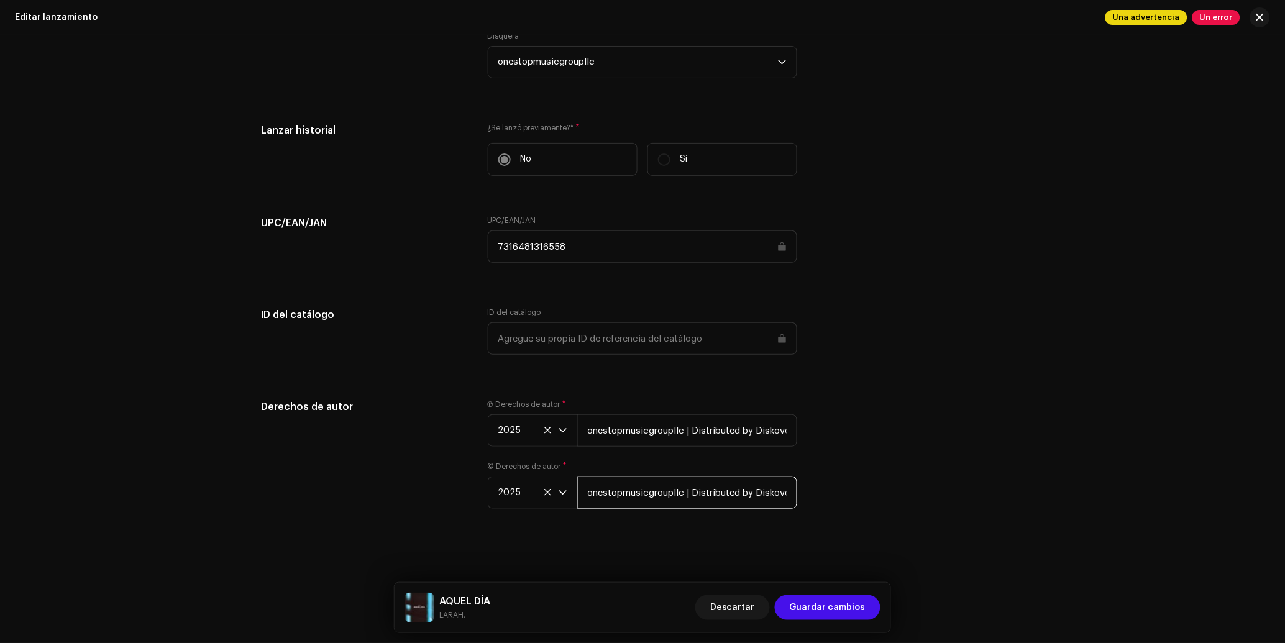
click at [702, 491] on input "onestopmusicgroupllc | Distributed by Diskover Co." at bounding box center [687, 493] width 220 height 32
click at [818, 463] on div "Derechos de autor Ⓟ Derechos de autor * 2025 onestopmusicgroupllc | Distributed…" at bounding box center [642, 462] width 763 height 124
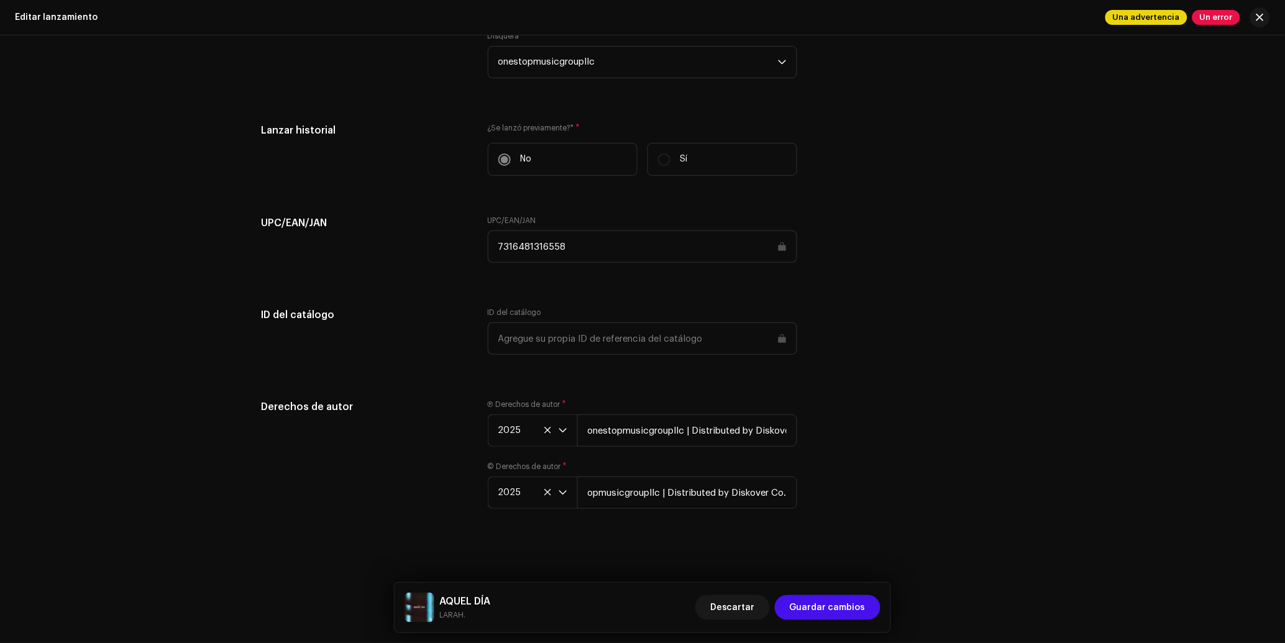
scroll to position [0, 0]
click at [850, 614] on span "Guardar cambios" at bounding box center [828, 607] width 76 height 25
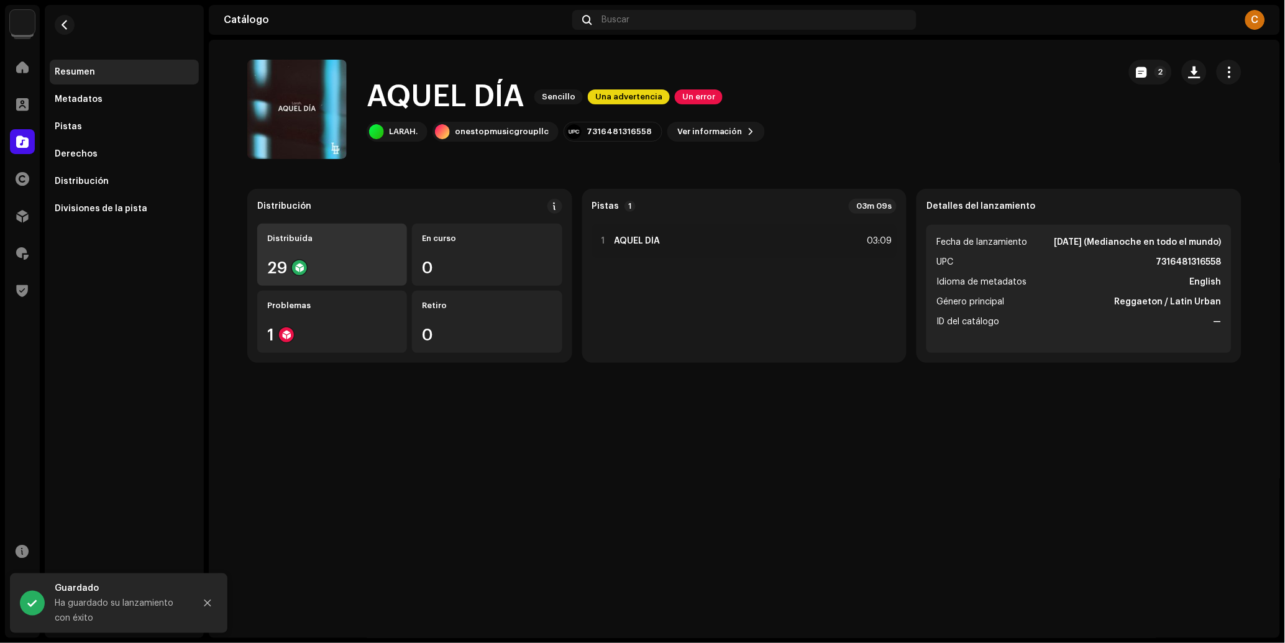
click at [358, 255] on div "Distribuída 29" at bounding box center [332, 255] width 150 height 62
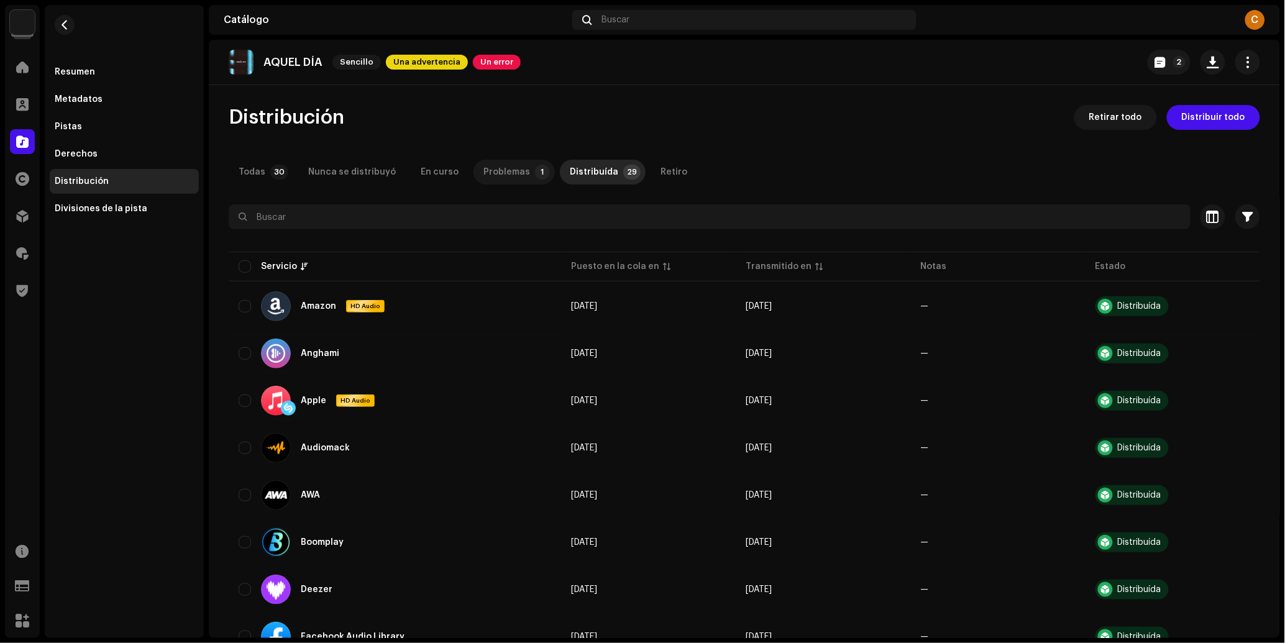
click at [501, 179] on div "Problemas" at bounding box center [506, 172] width 47 height 25
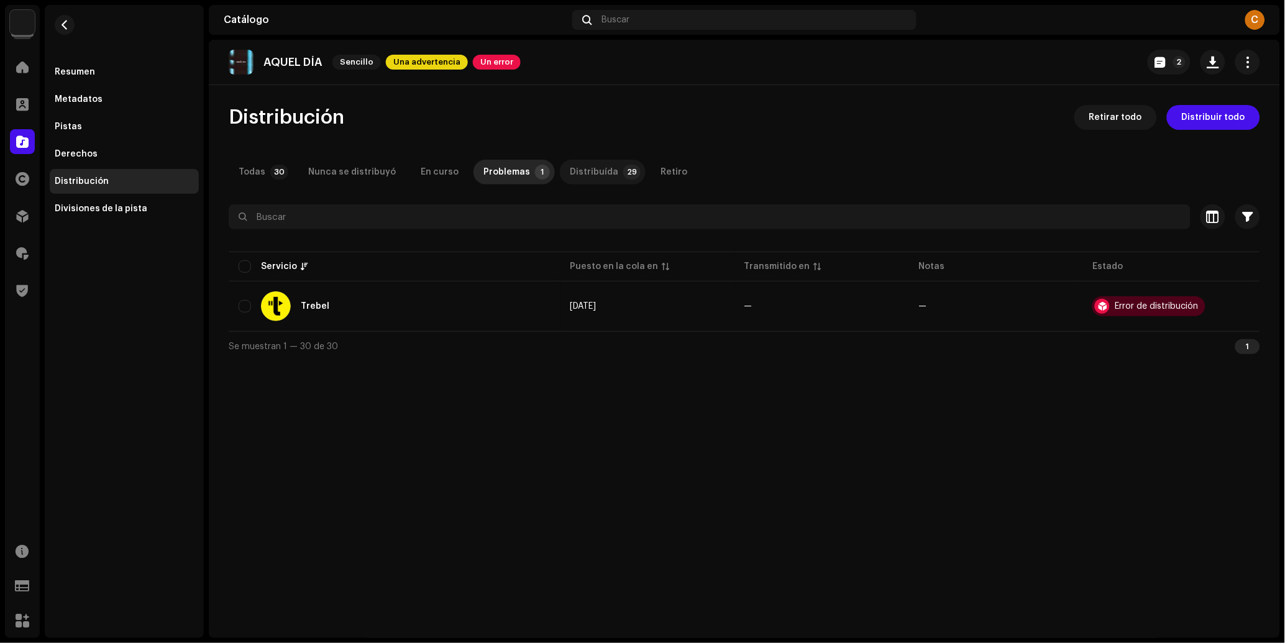
click at [587, 167] on div "Distribuída" at bounding box center [594, 172] width 48 height 25
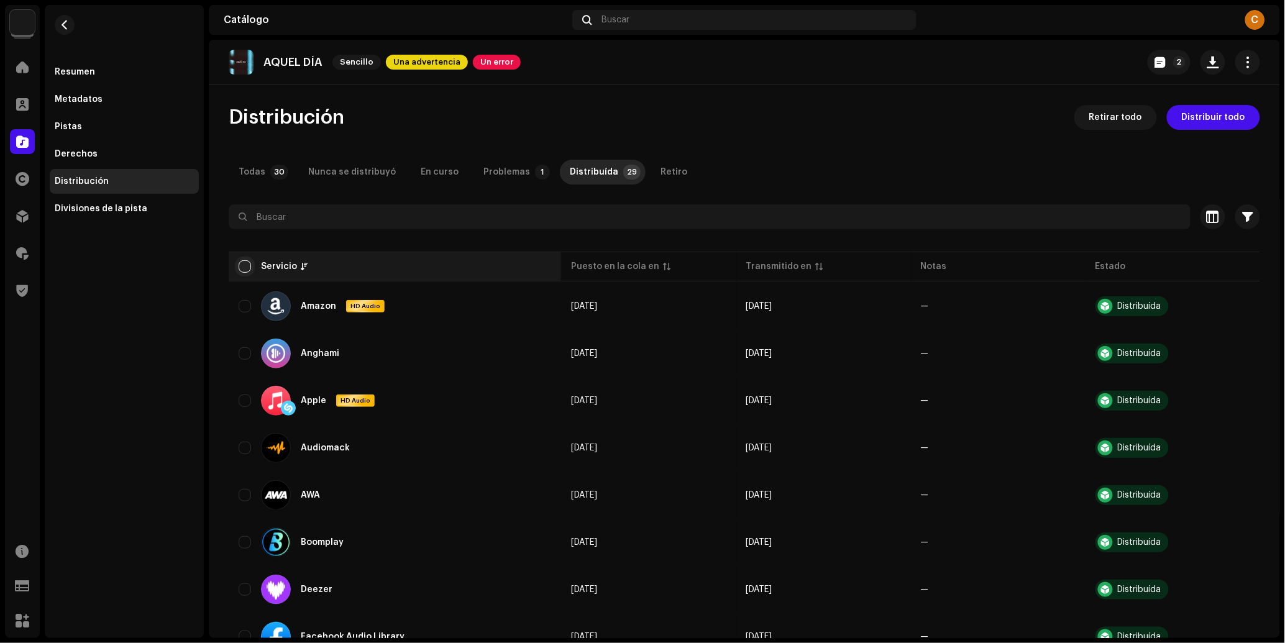
click at [243, 271] on input "checkbox" at bounding box center [245, 266] width 12 height 12
checkbox input "true"
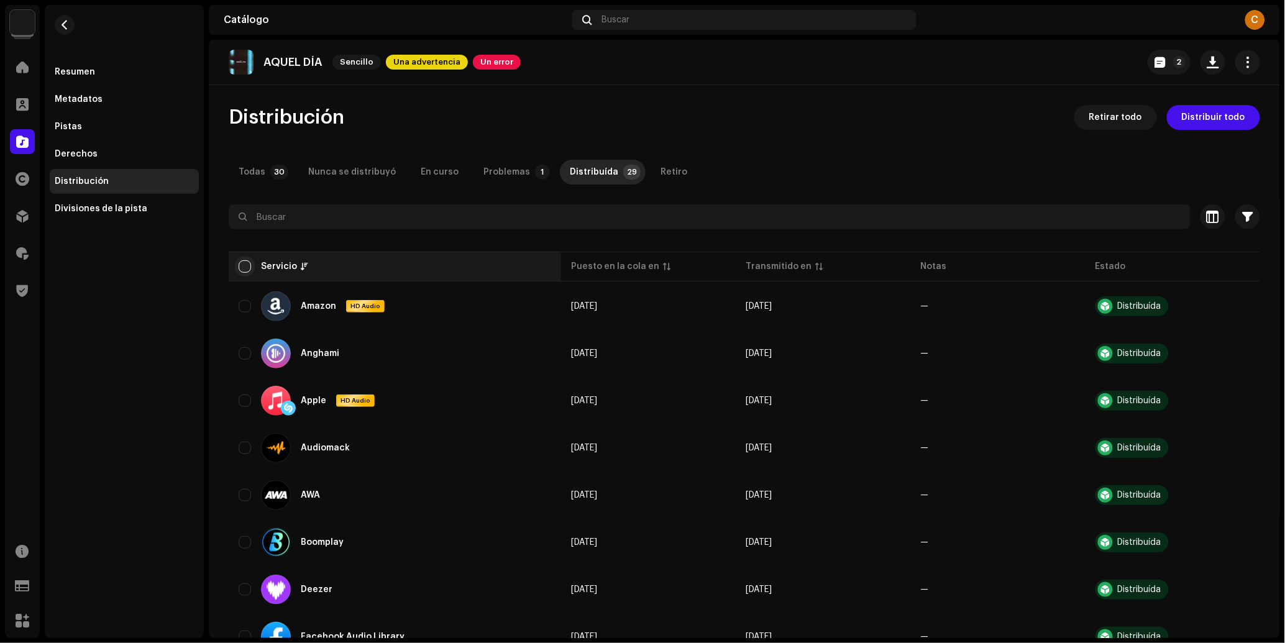
checkbox input "true"
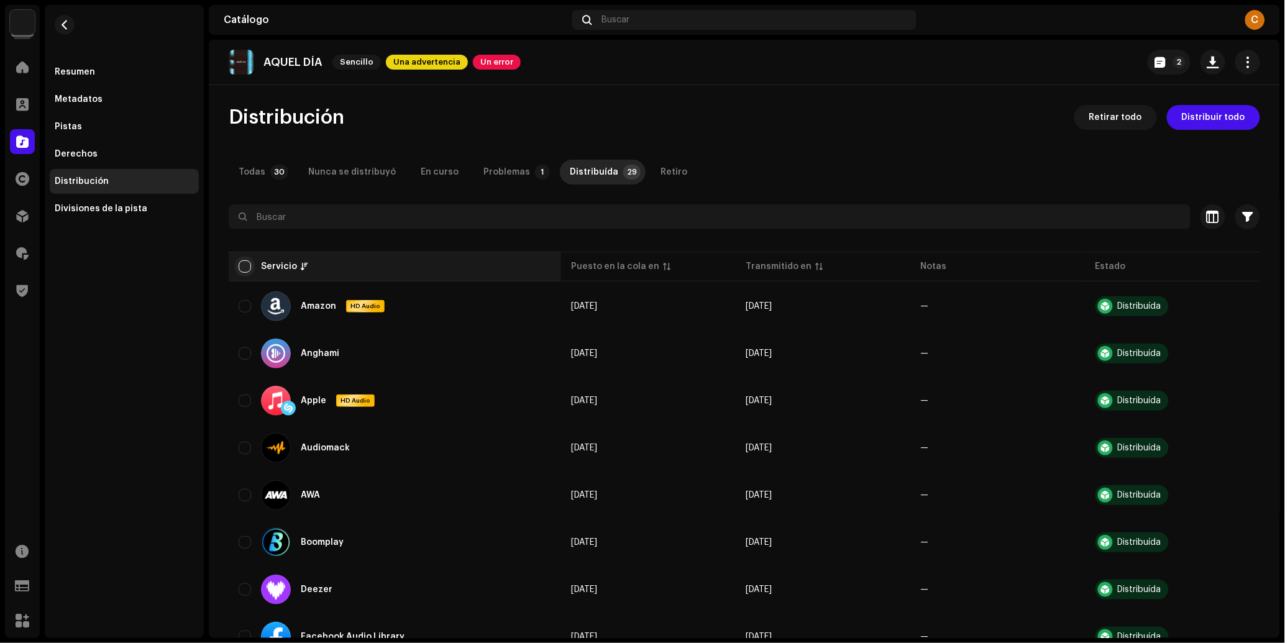
checkbox input "true"
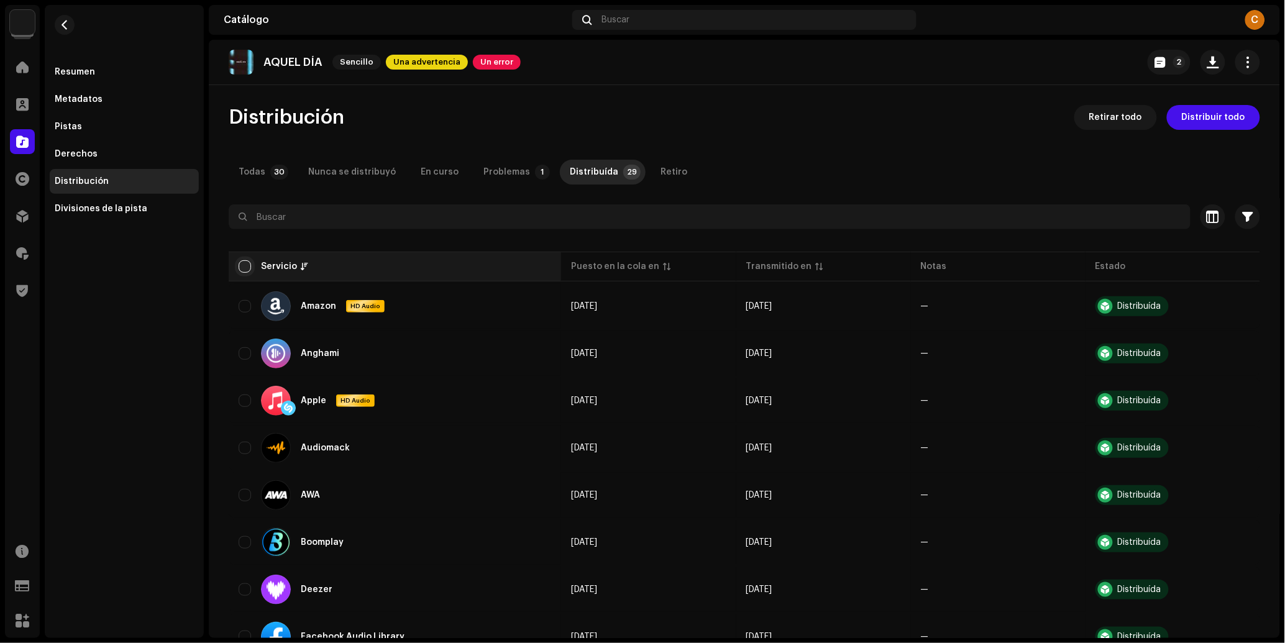
checkbox input "true"
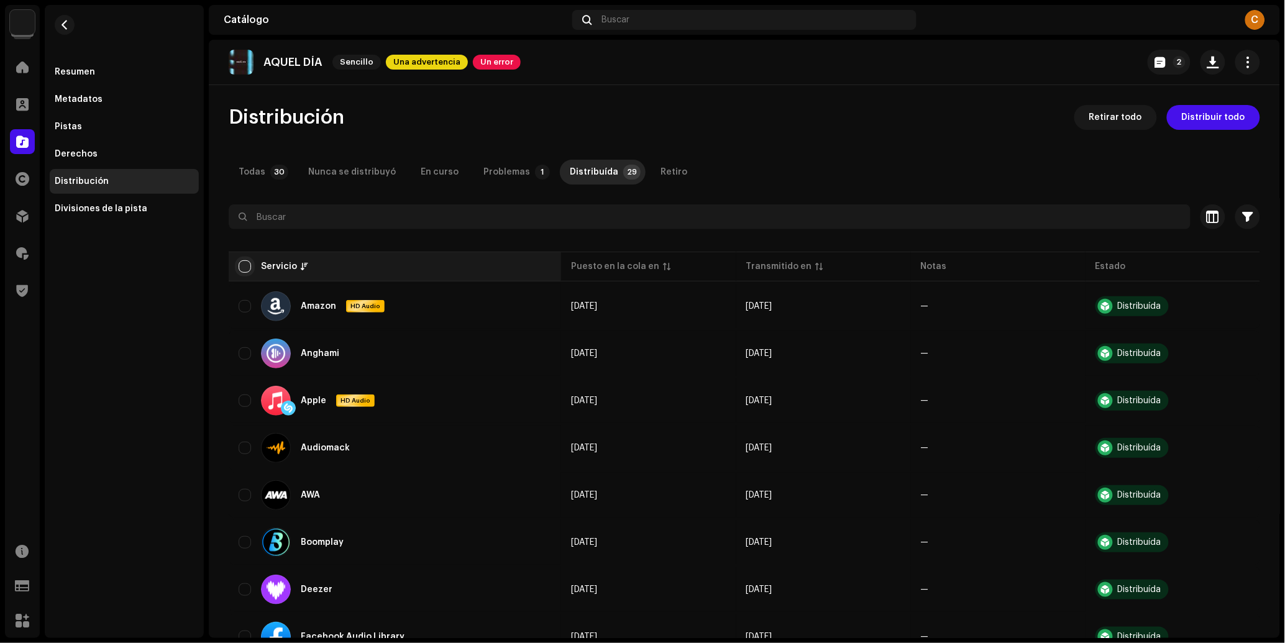
checkbox input "true"
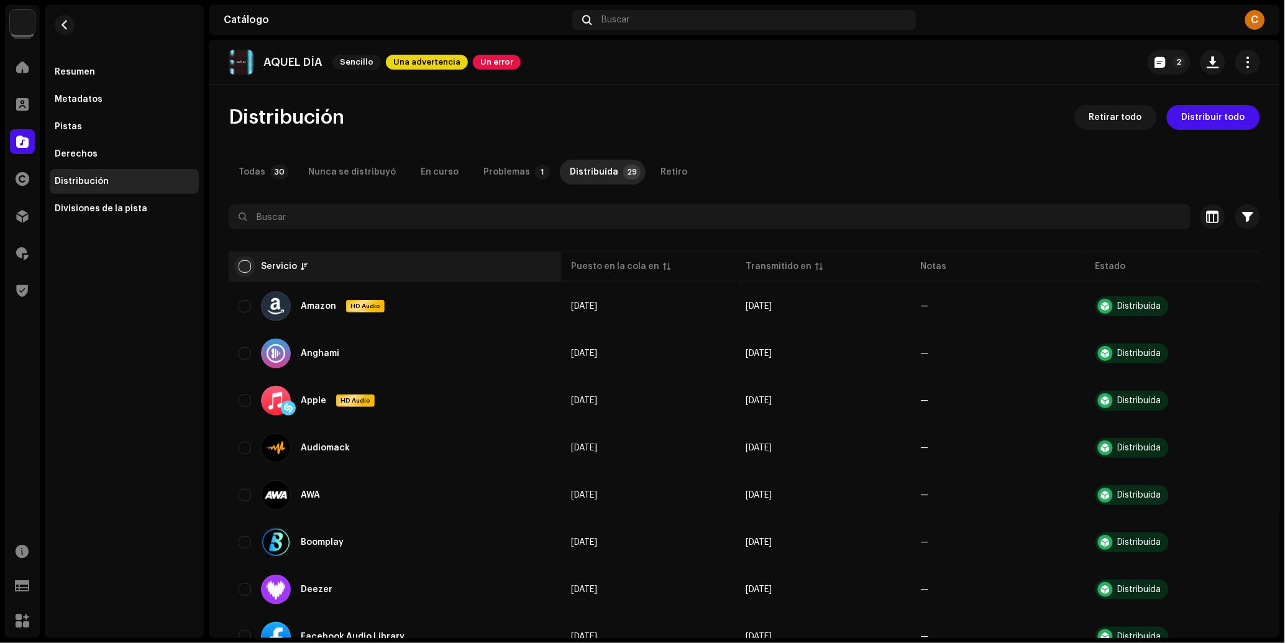
checkbox input "true"
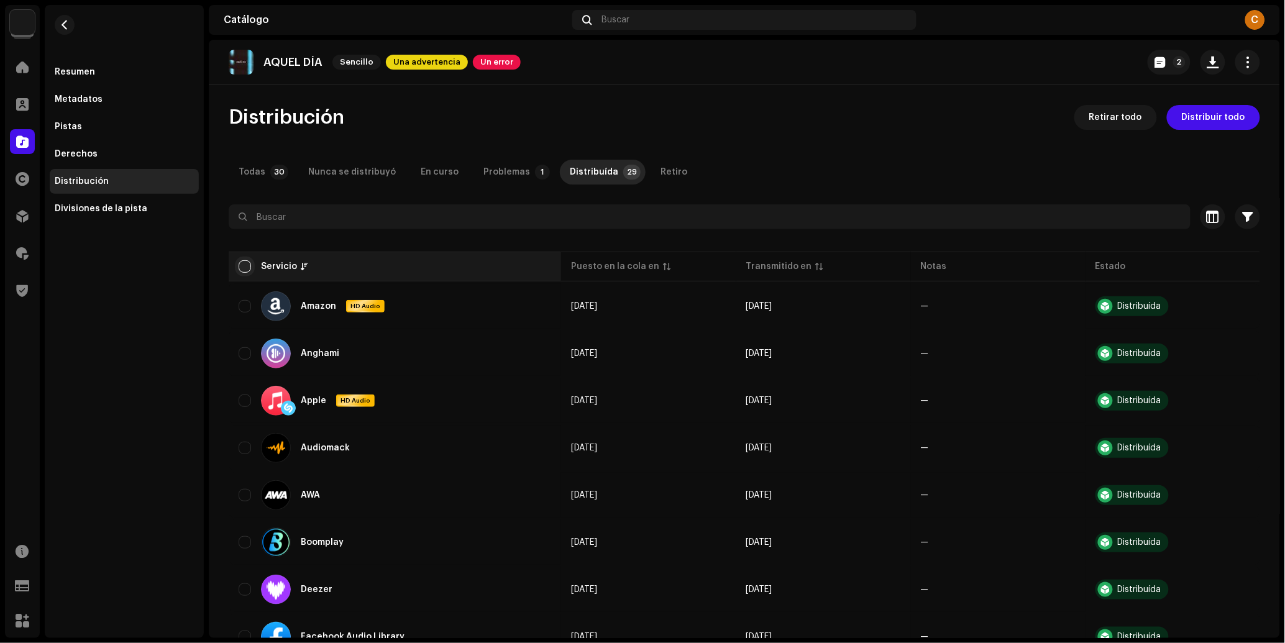
checkbox input "true"
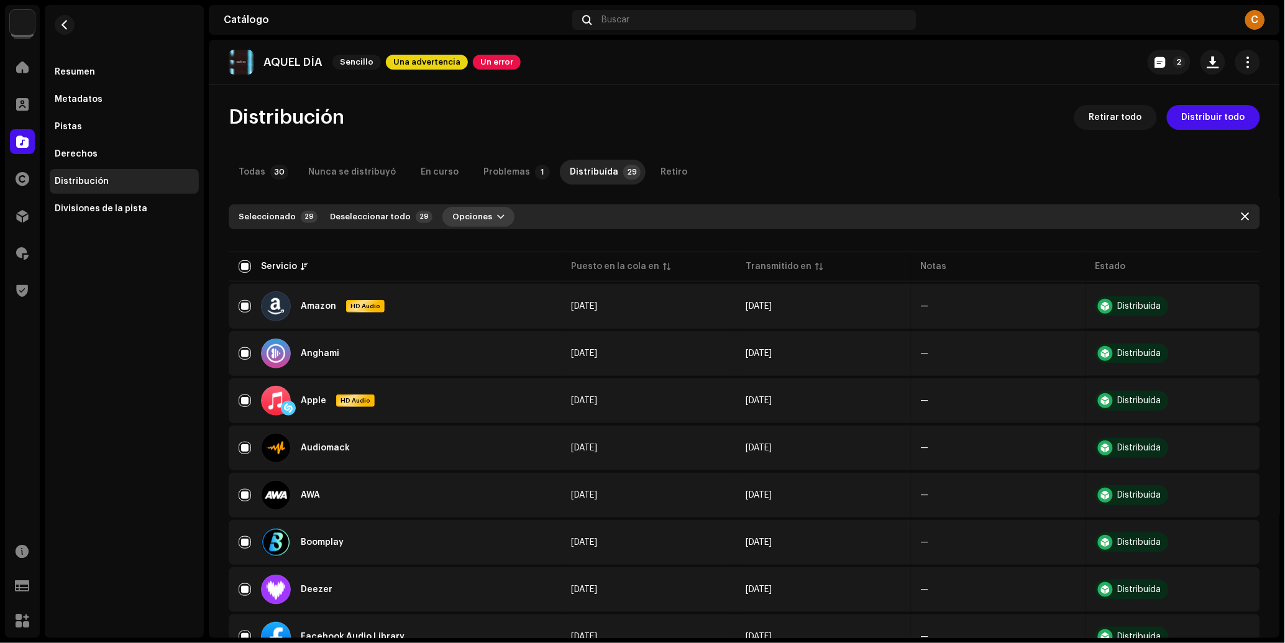
click at [457, 217] on span "Opciones" at bounding box center [472, 216] width 40 height 25
click at [478, 247] on span "Distribuir" at bounding box center [461, 245] width 41 height 10
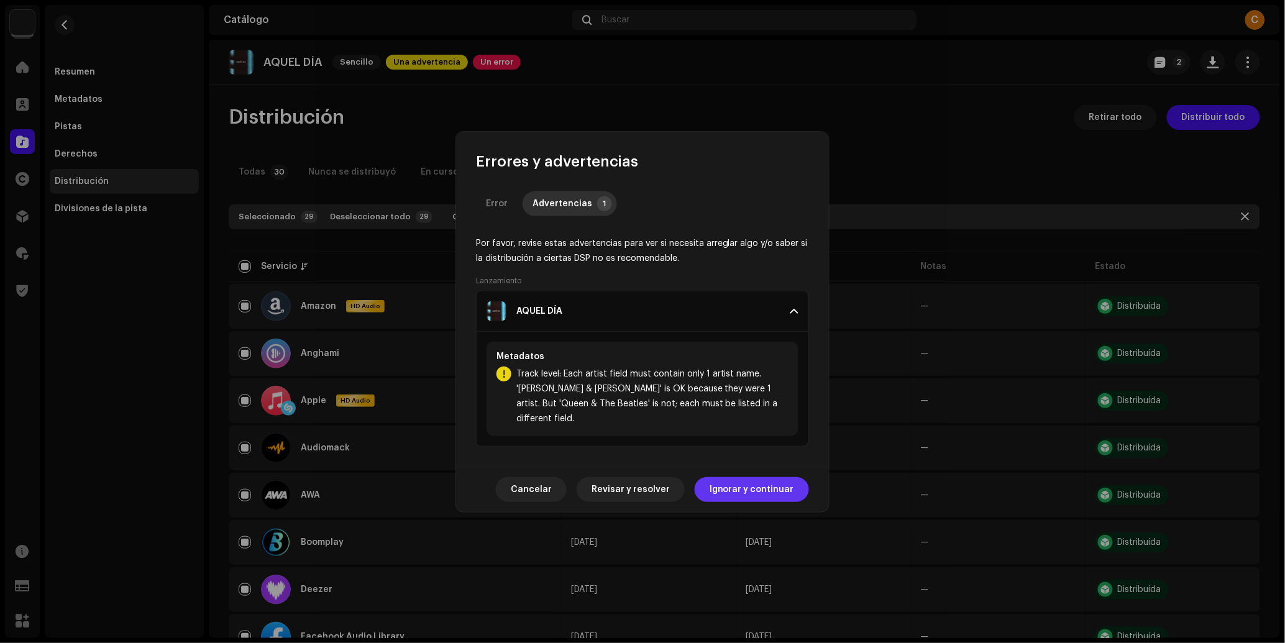
click at [776, 477] on span "Ignorar y continuar" at bounding box center [752, 489] width 85 height 25
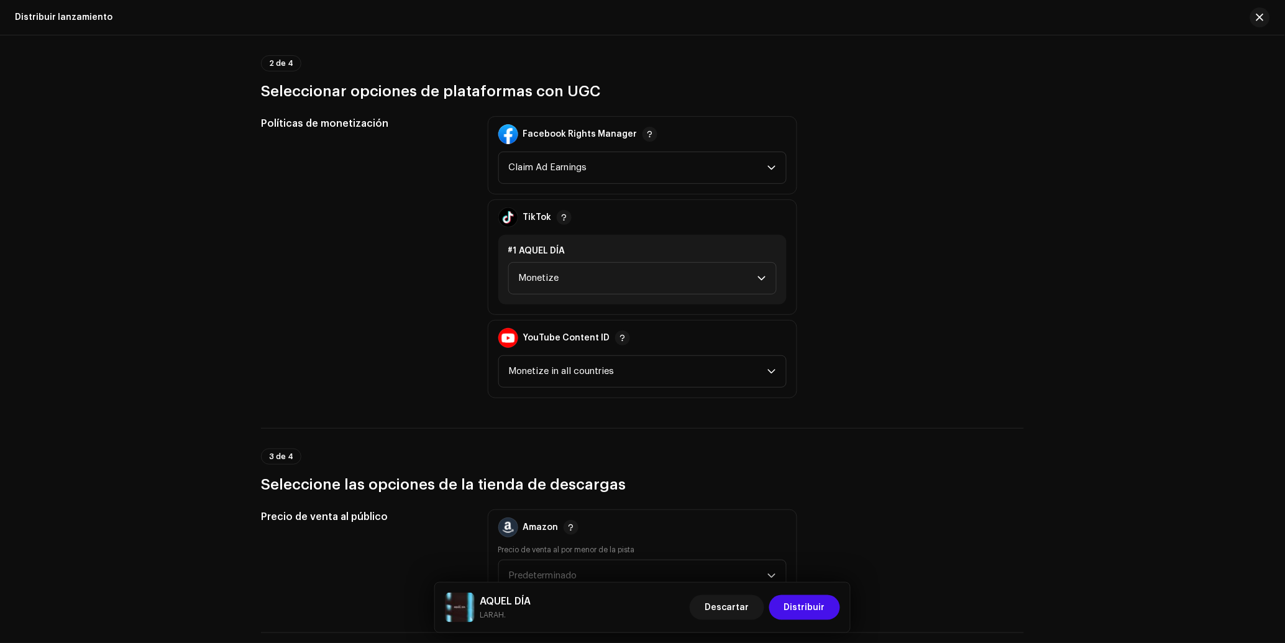
scroll to position [1722, 0]
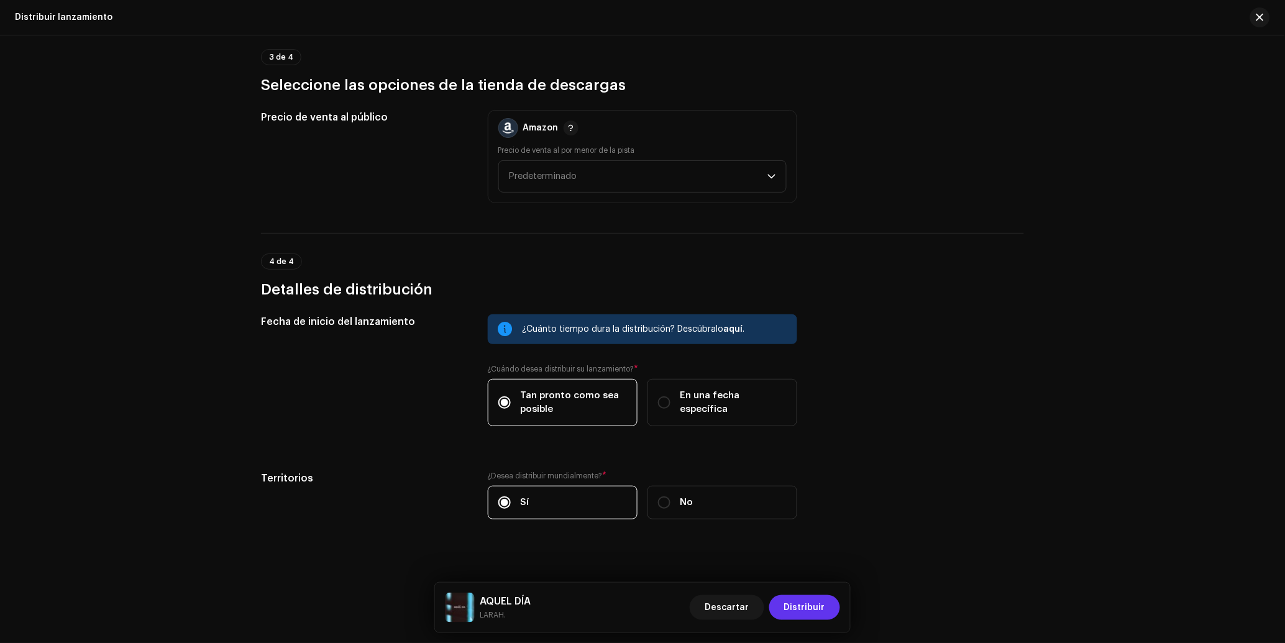
click at [801, 605] on span "Distribuir" at bounding box center [804, 607] width 41 height 25
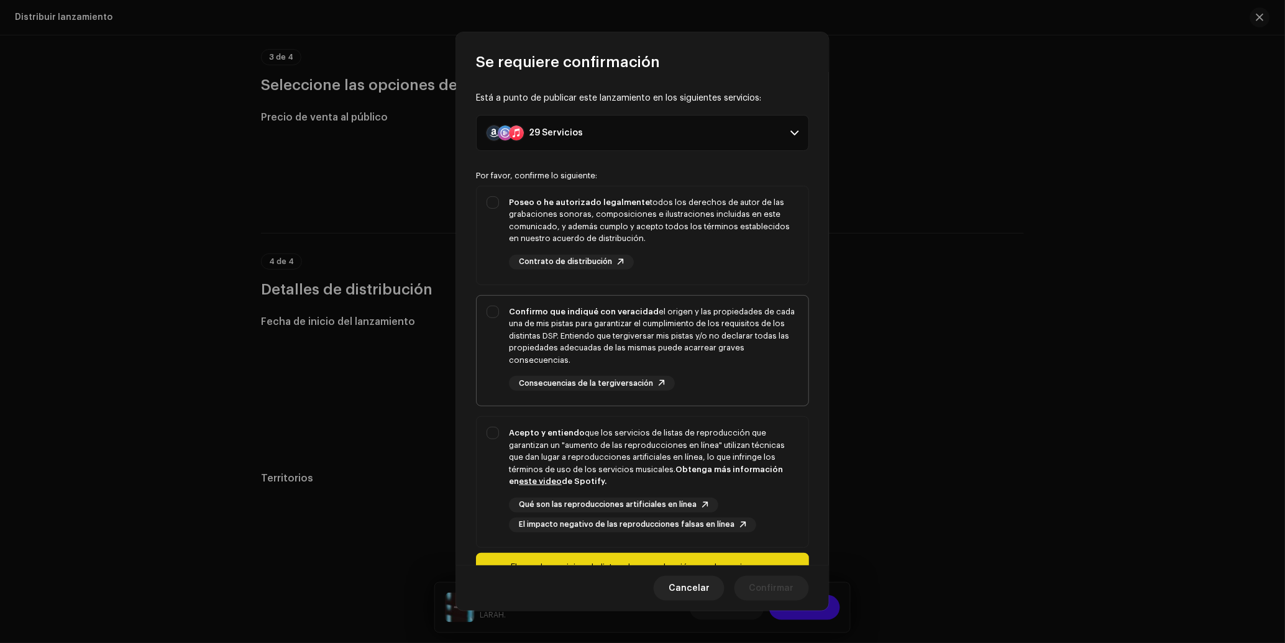
drag, startPoint x: 655, startPoint y: 263, endPoint x: 656, endPoint y: 341, distance: 77.7
click at [655, 263] on div "Poseo o he autorizado legalmente todos los derechos de autor de las grabaciones…" at bounding box center [654, 232] width 290 height 73
checkbox input "true"
click at [654, 341] on div "Confirmo que indiqué con veracidad el origen y las propiedades de cada una de m…" at bounding box center [654, 336] width 290 height 61
checkbox input "true"
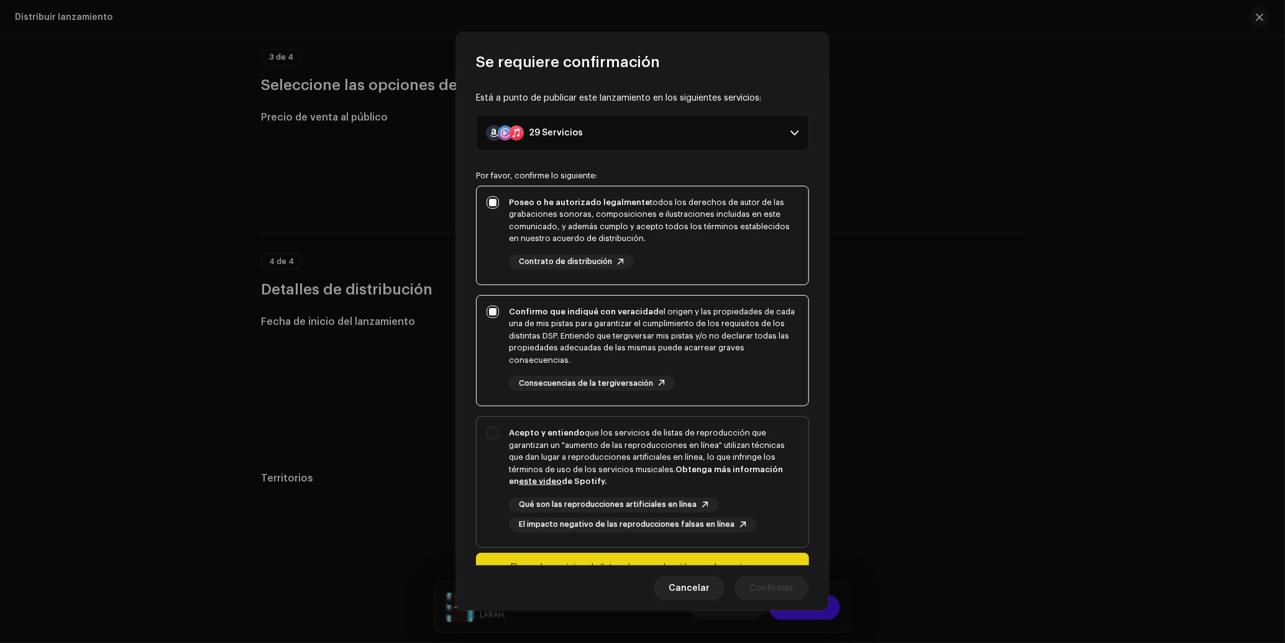
click at [659, 423] on div "Acepto y entiendo que los servicios de listas de reproducción que garantizan un…" at bounding box center [643, 480] width 332 height 126
checkbox input "true"
click at [765, 576] on span "Confirmar" at bounding box center [771, 588] width 45 height 25
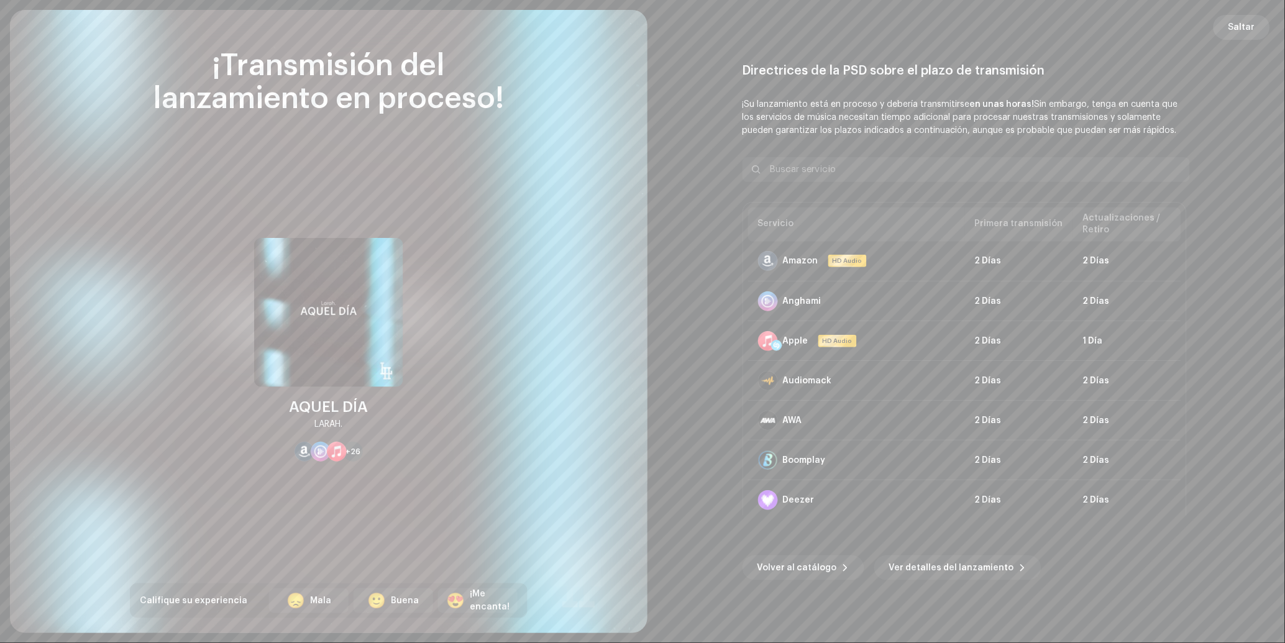
click at [1249, 22] on span "Saltar" at bounding box center [1241, 27] width 27 height 25
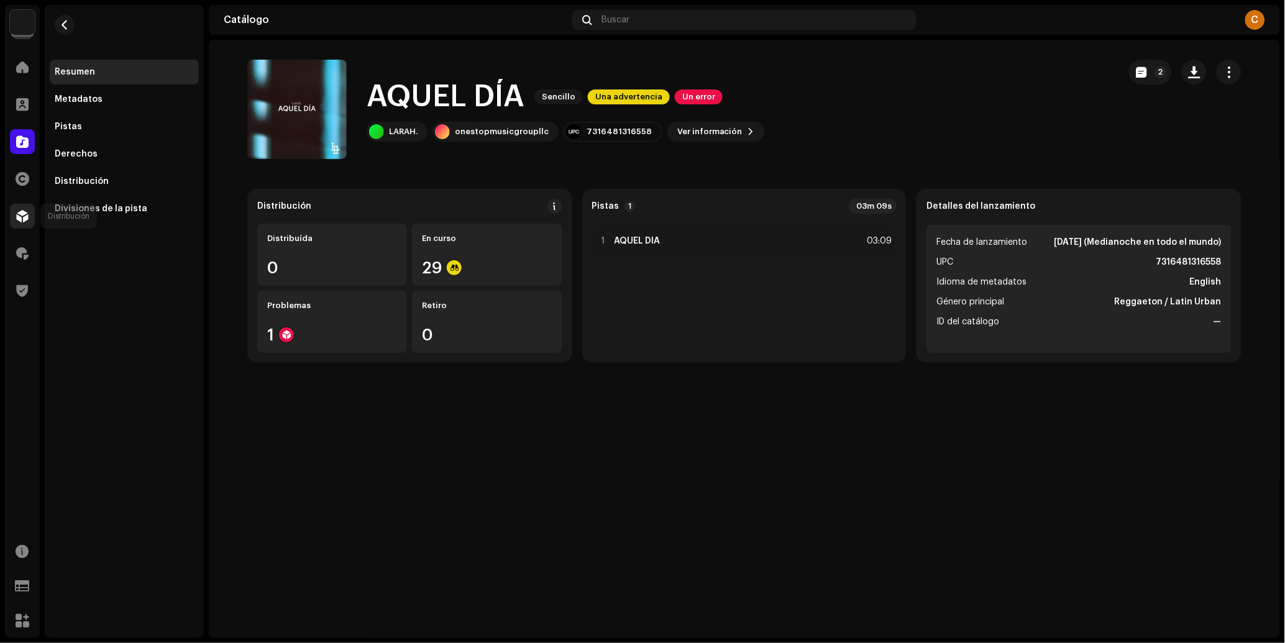
click at [24, 219] on span at bounding box center [22, 216] width 12 height 10
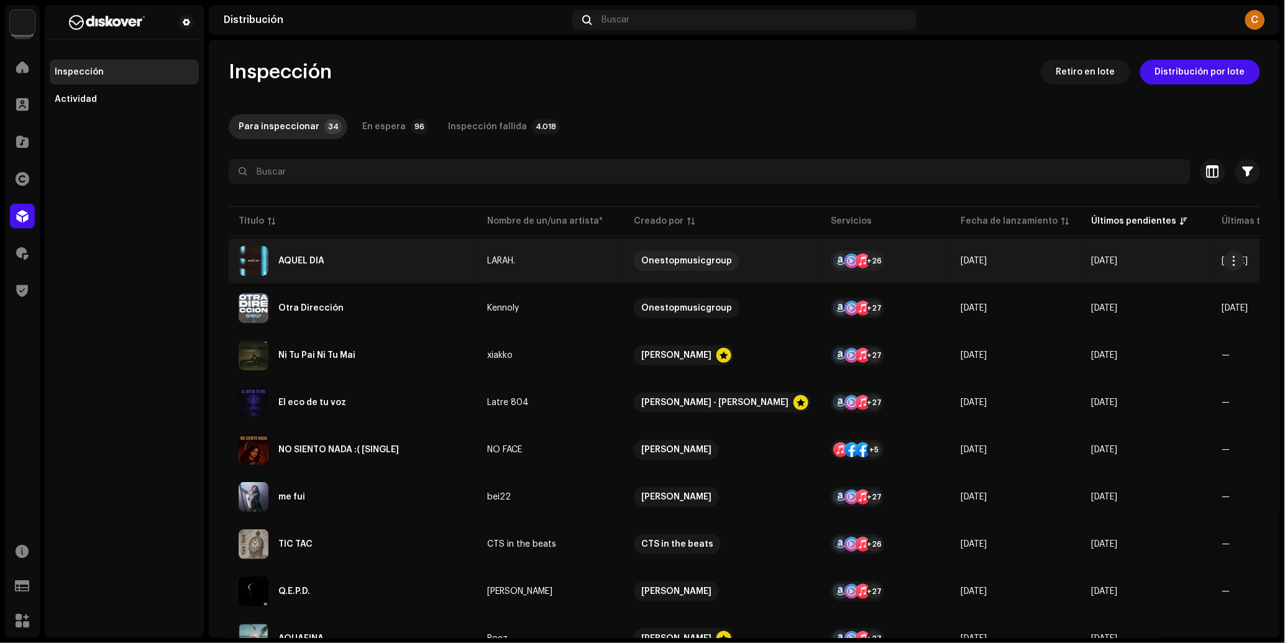
click at [383, 255] on div "AQUEL DÍA" at bounding box center [353, 261] width 229 height 30
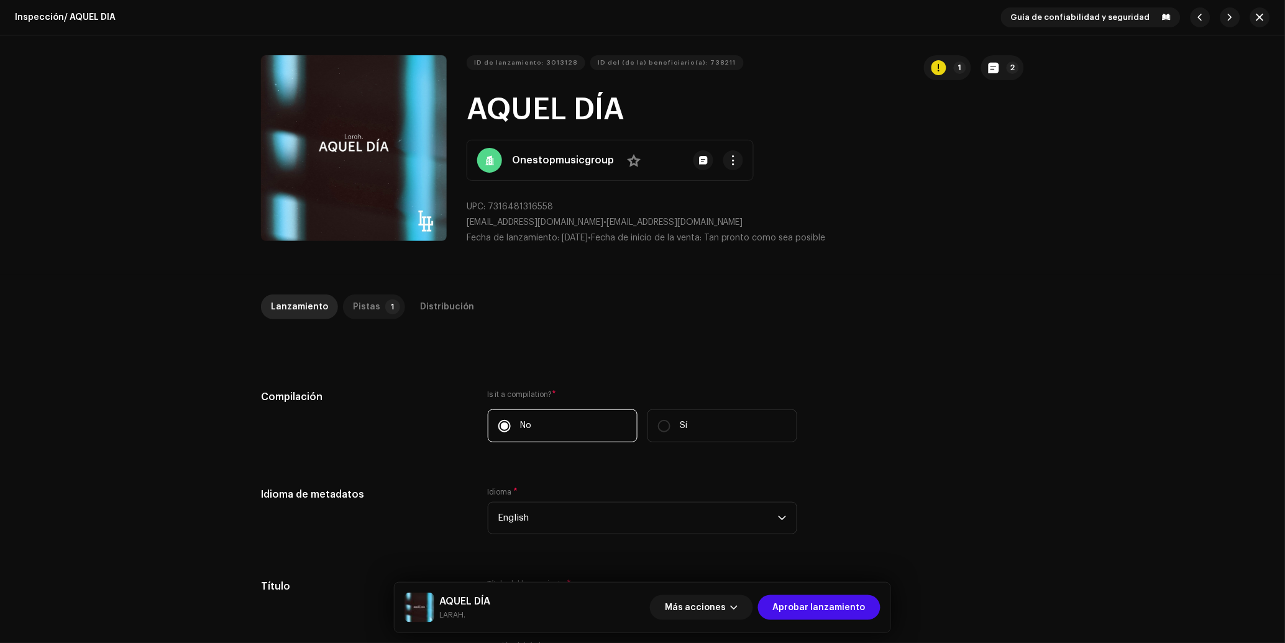
click at [370, 310] on div "Pistas" at bounding box center [366, 307] width 27 height 25
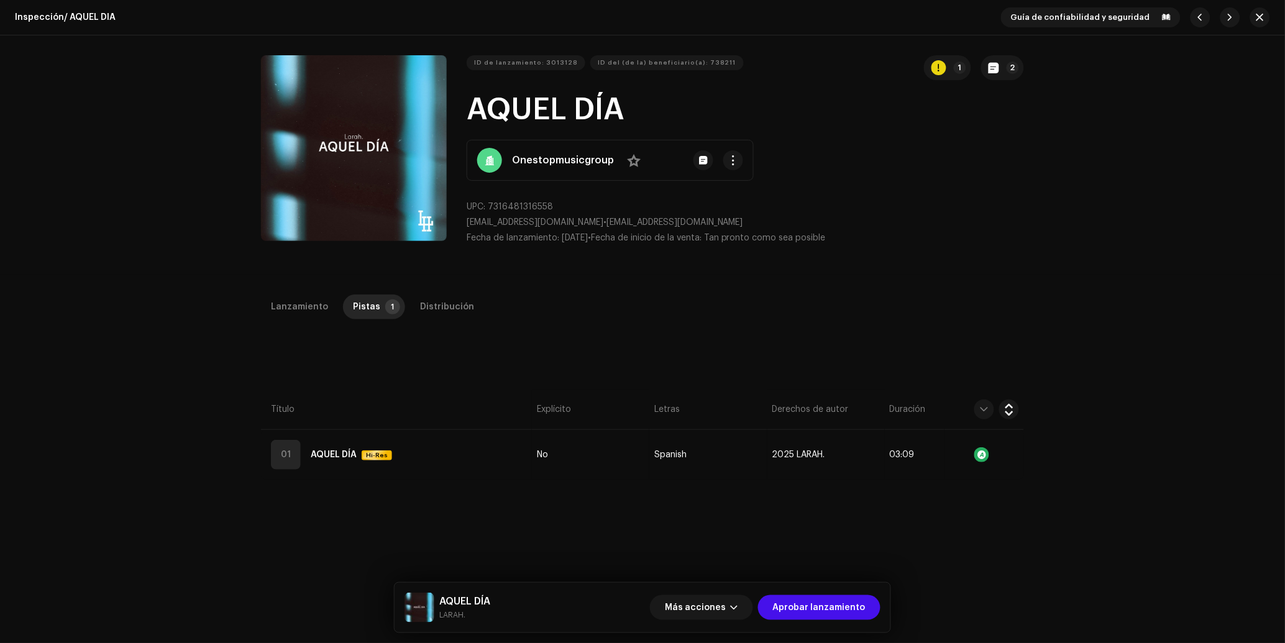
drag, startPoint x: 303, startPoint y: 311, endPoint x: 377, endPoint y: 335, distance: 77.0
click at [303, 311] on div "Lanzamiento" at bounding box center [299, 307] width 57 height 25
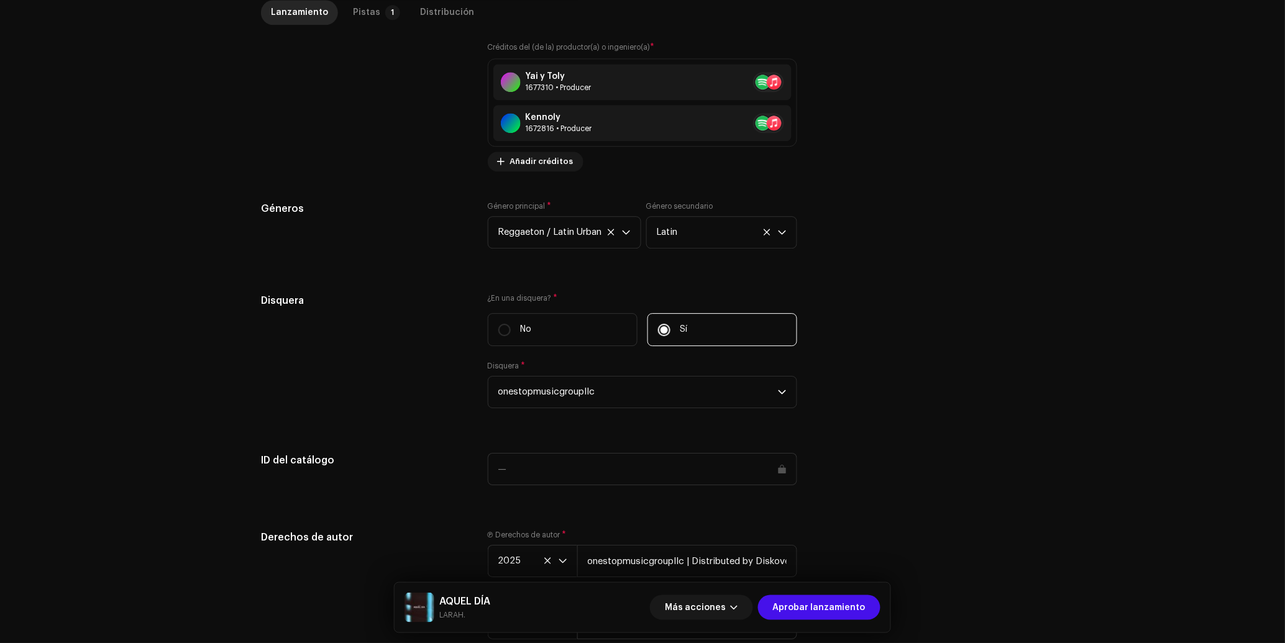
scroll to position [1067, 0]
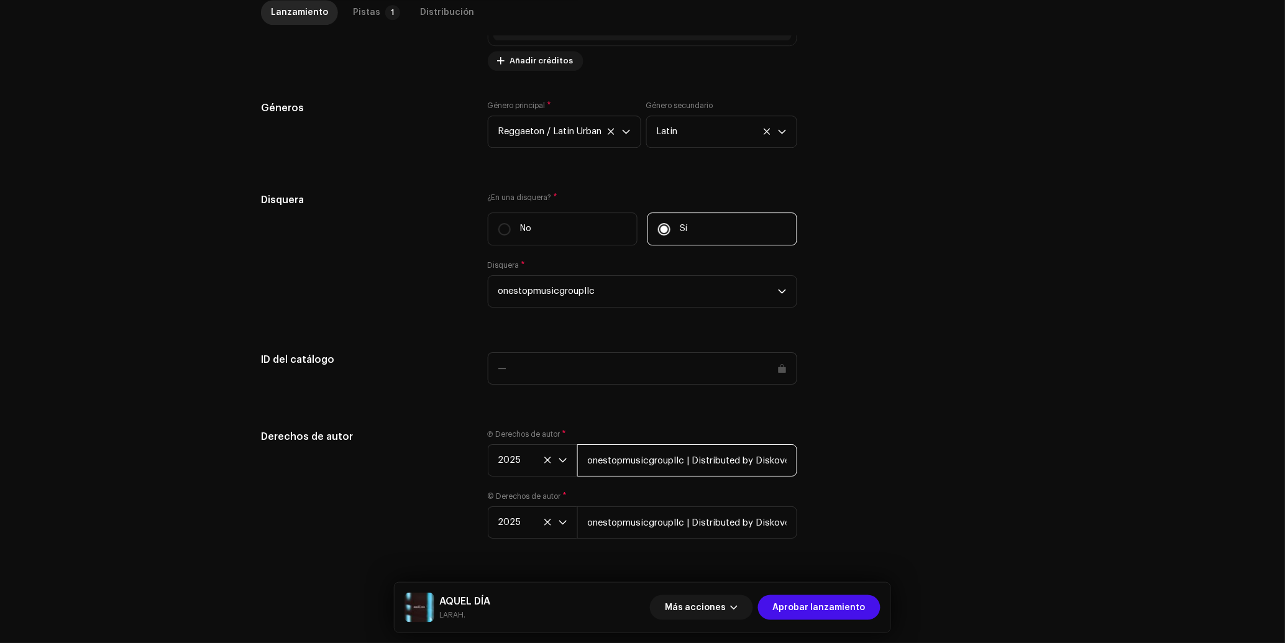
click at [665, 462] on input "onestopmusicgroupllc | Distributed by Diskover Co." at bounding box center [687, 460] width 220 height 32
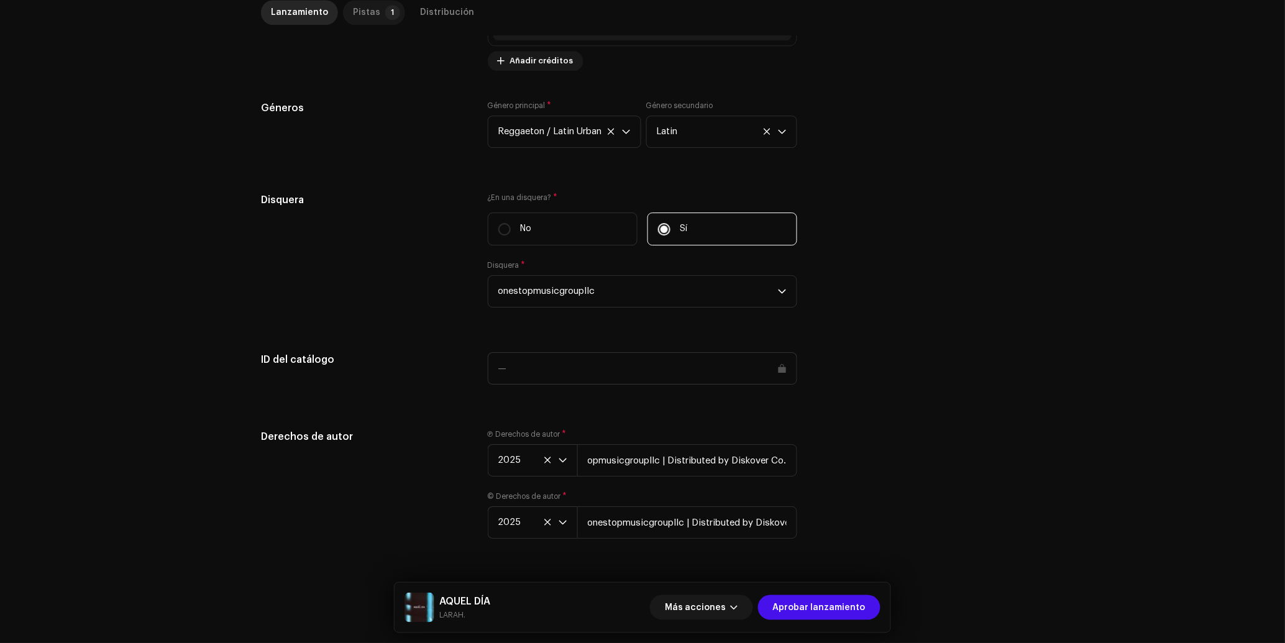
click at [354, 21] on div "Pistas" at bounding box center [366, 12] width 27 height 25
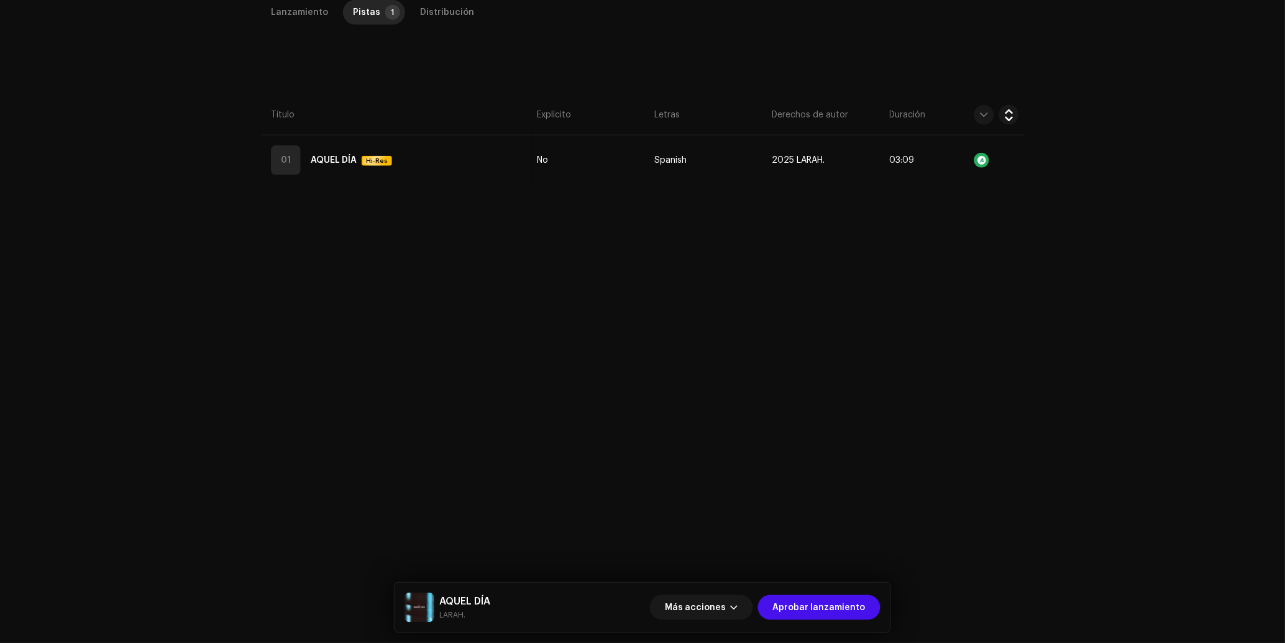
click at [454, 135] on th "Título" at bounding box center [396, 115] width 271 height 40
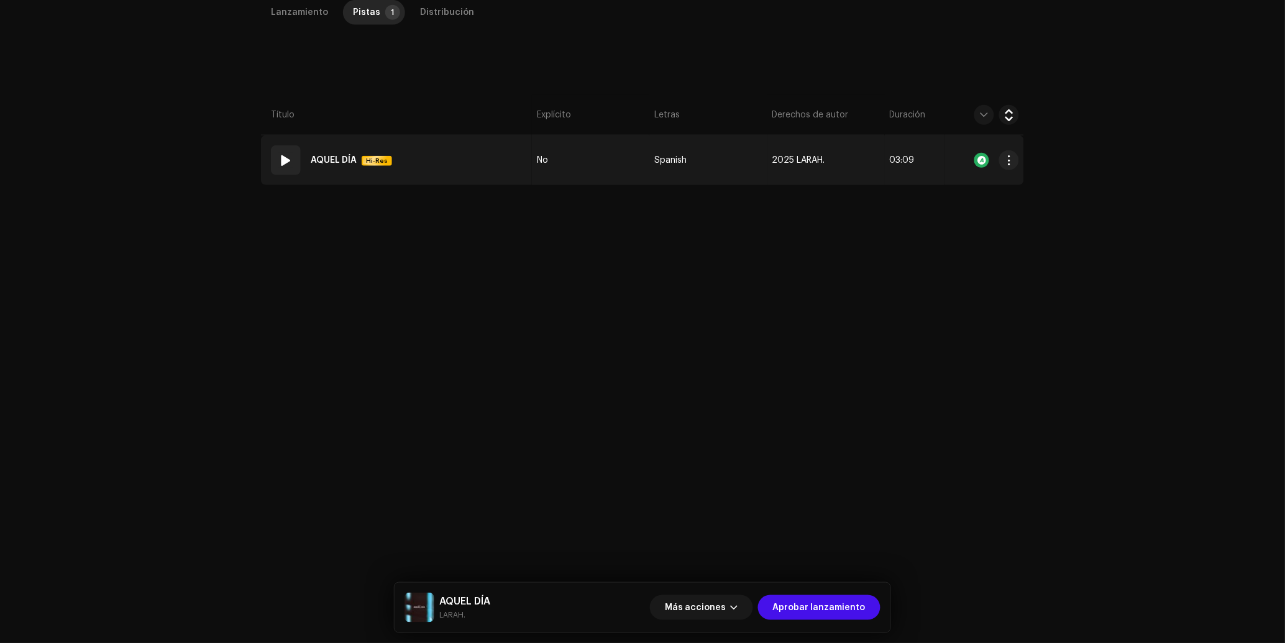
click at [454, 147] on td "01 AQUEL DÍA Hi-Res" at bounding box center [396, 160] width 271 height 50
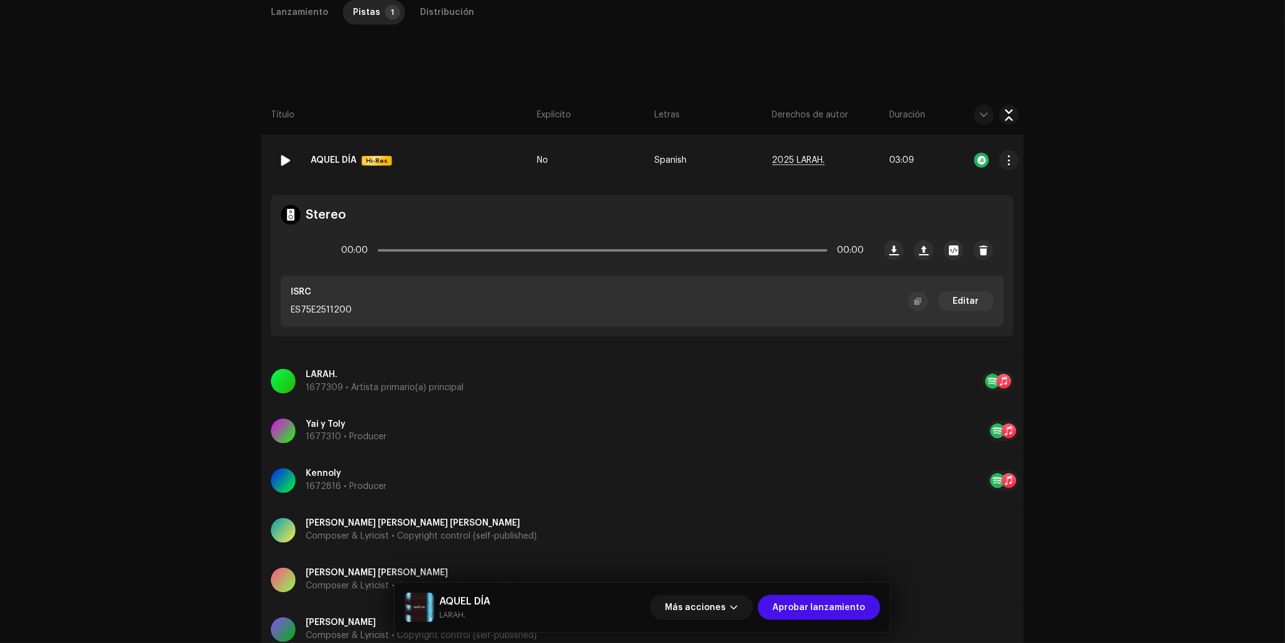
click at [800, 157] on span "2025 LARAH." at bounding box center [798, 160] width 53 height 9
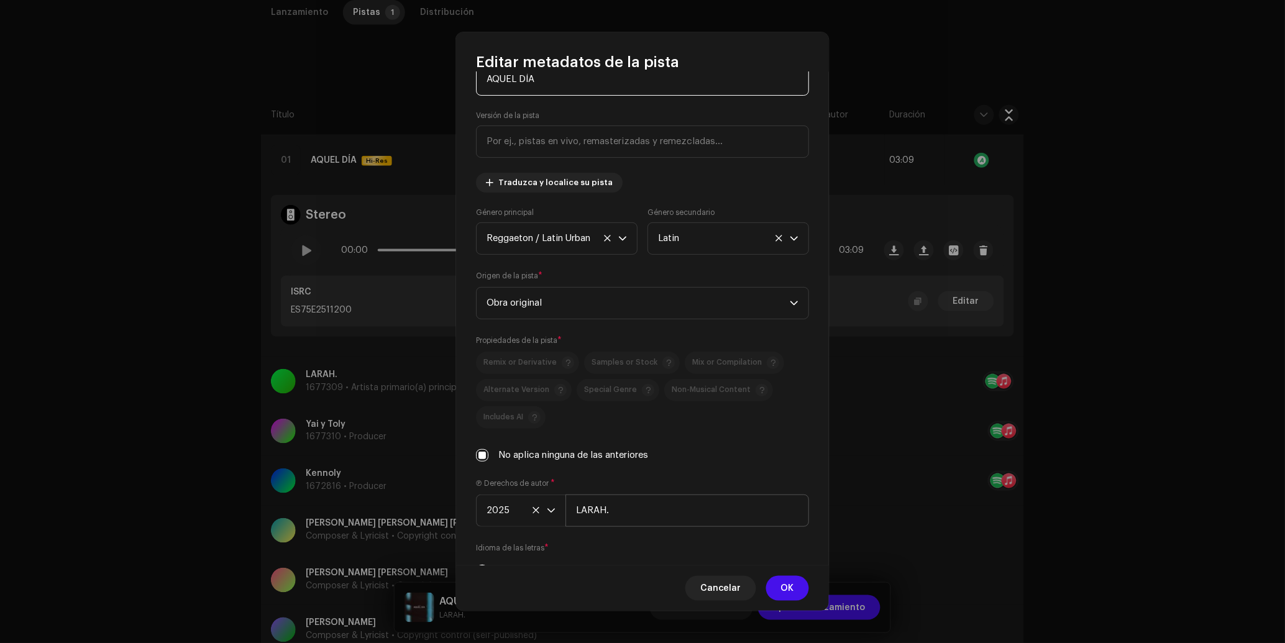
scroll to position [69, 0]
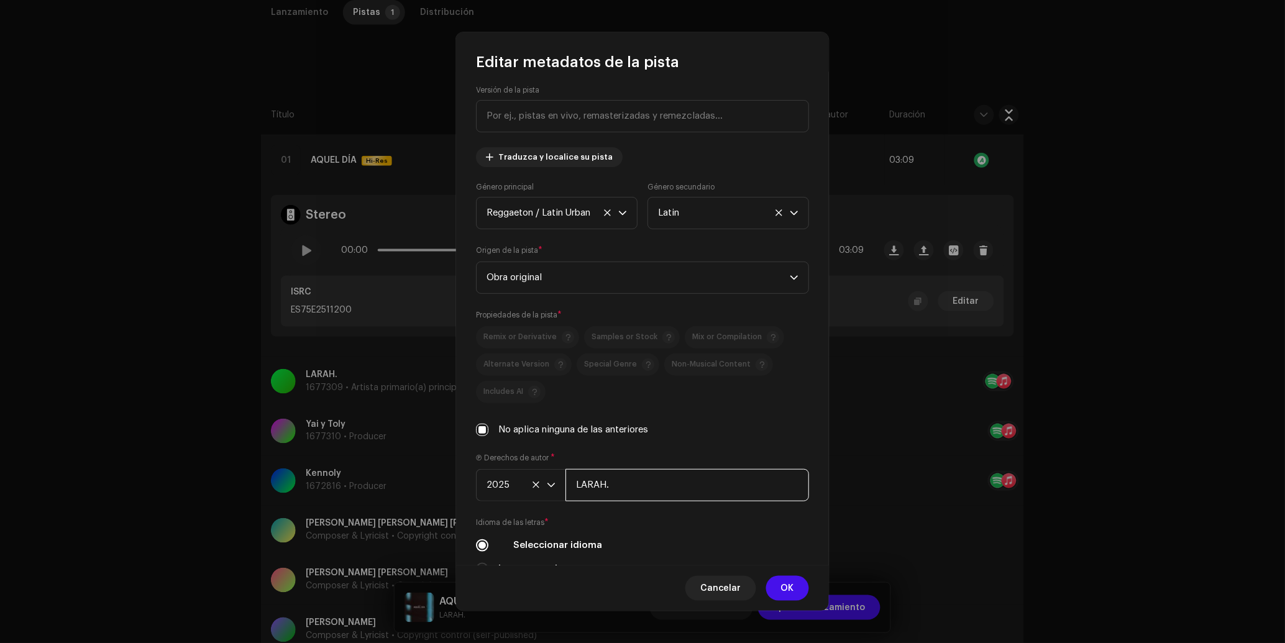
click at [609, 485] on input "LARAH." at bounding box center [687, 485] width 244 height 32
paste input "onestopmusicgroupllc | Distributed by Diskover Co"
click at [665, 490] on input "LARAHonestopmusicgroupllc | Distributed by Diskover Co." at bounding box center [687, 485] width 244 height 32
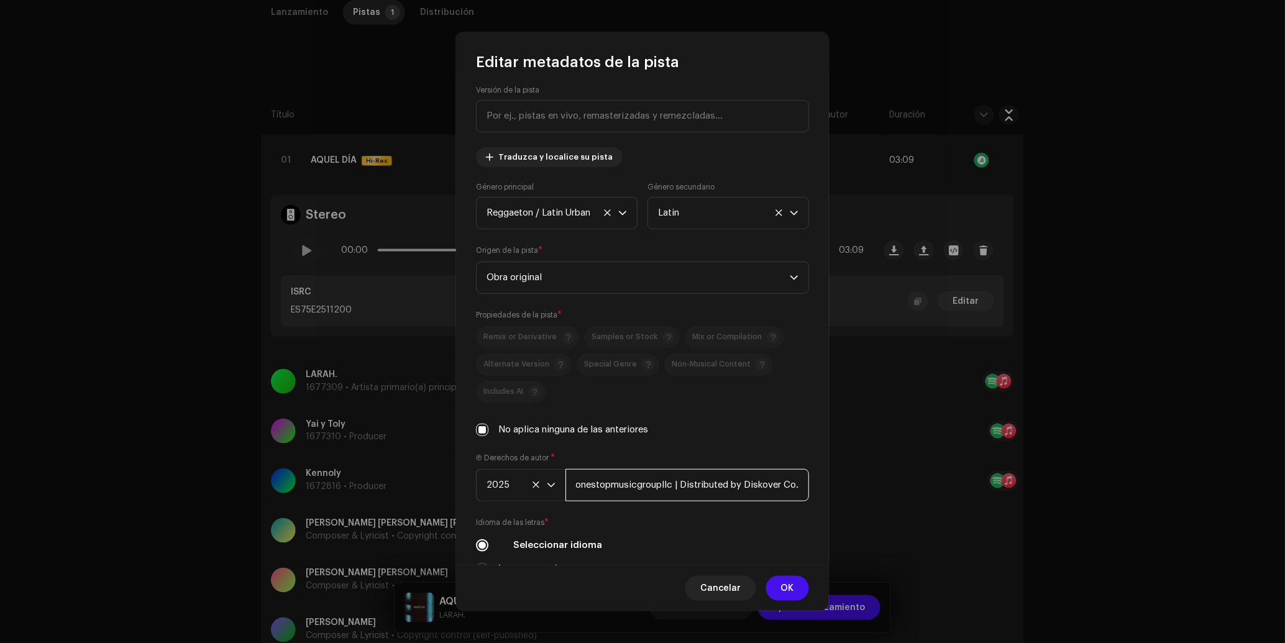
click at [665, 490] on input "LARAHonestopmusicgroupllc | Distributed by Diskover Co." at bounding box center [687, 485] width 244 height 32
paste input "text"
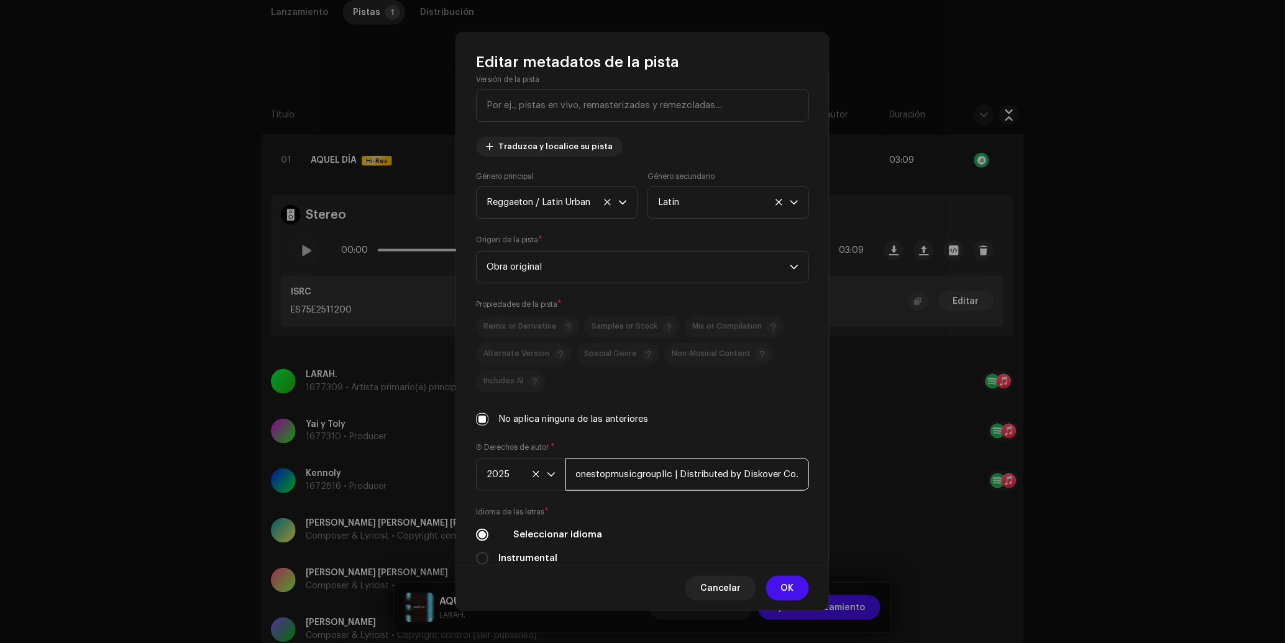
scroll to position [137, 0]
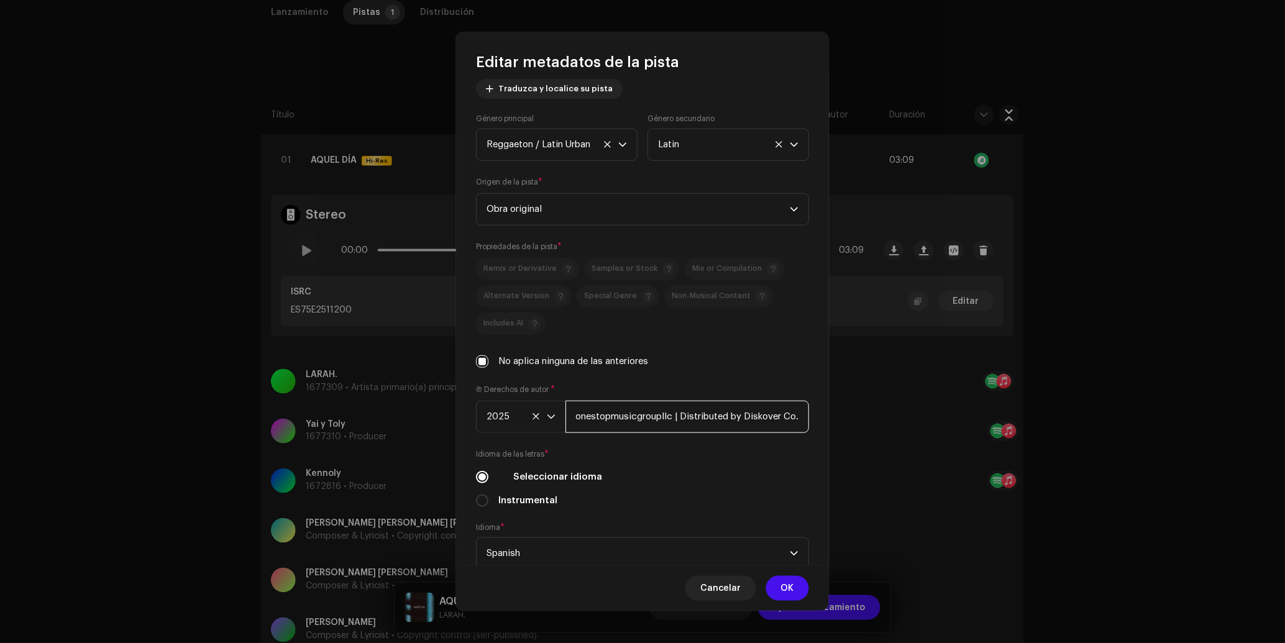
type input "onestopmusicgroupllc | Distributed by Diskover Co."
click at [679, 473] on div "Seleccionar idioma" at bounding box center [642, 477] width 333 height 14
click at [657, 414] on input "onestopmusicgroupllc | Distributed by Diskover Co." at bounding box center [687, 417] width 244 height 32
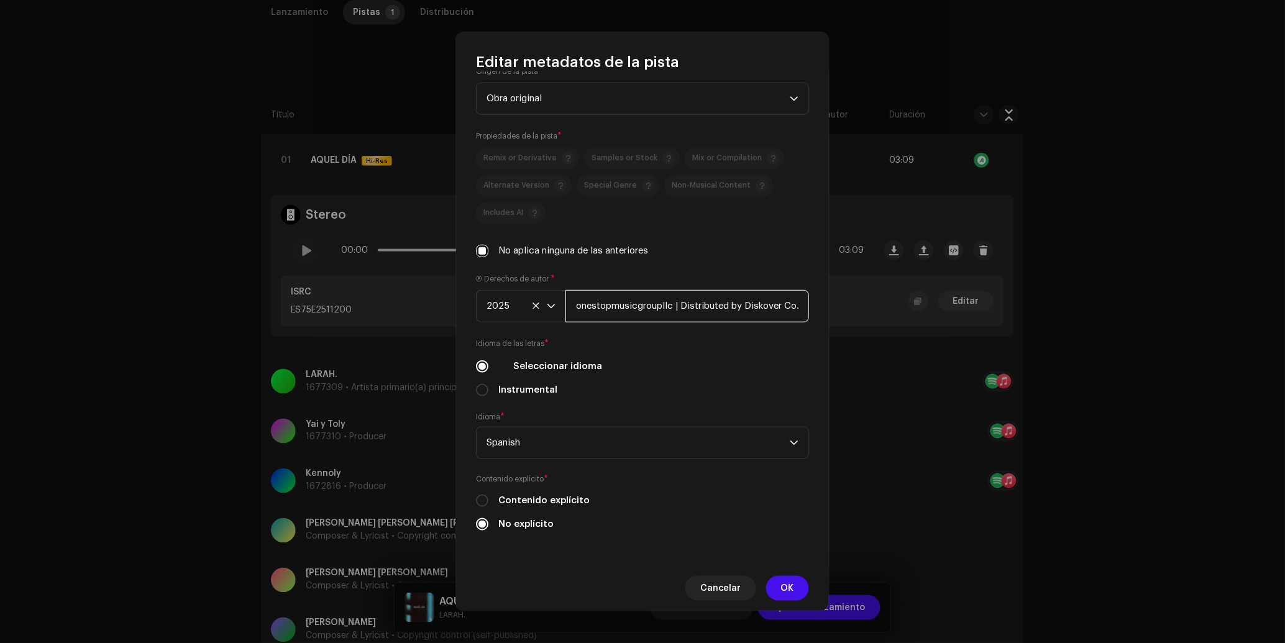
scroll to position [251, 0]
click at [785, 584] on span "OK" at bounding box center [787, 588] width 13 height 25
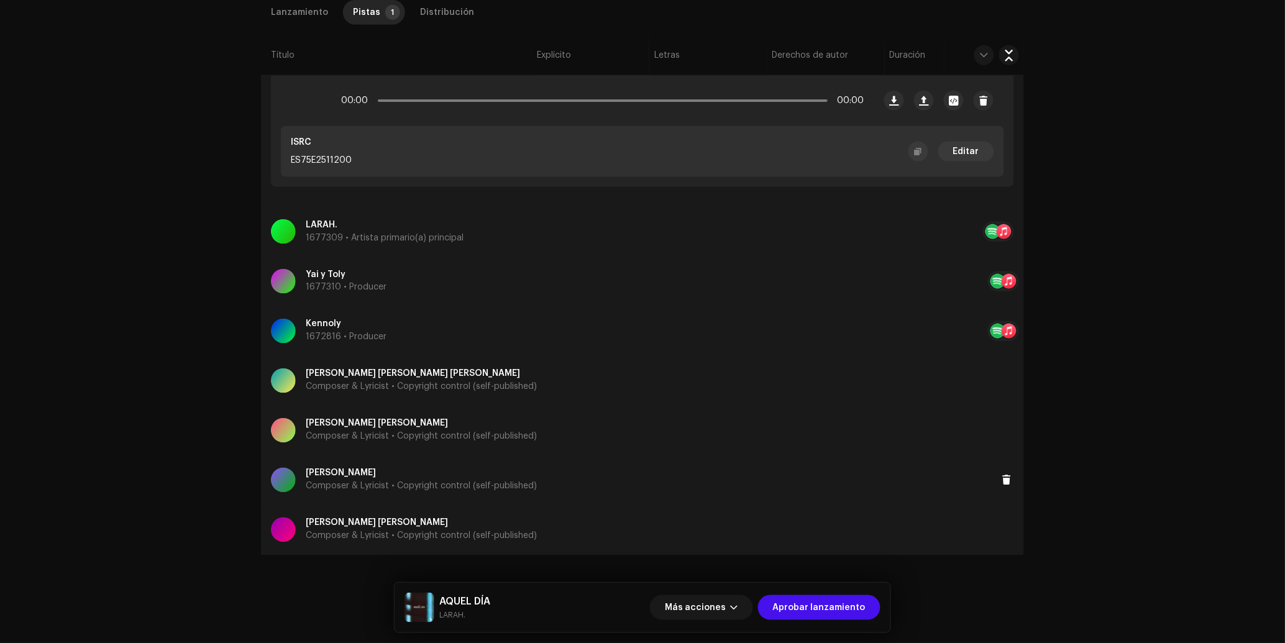
scroll to position [445, 0]
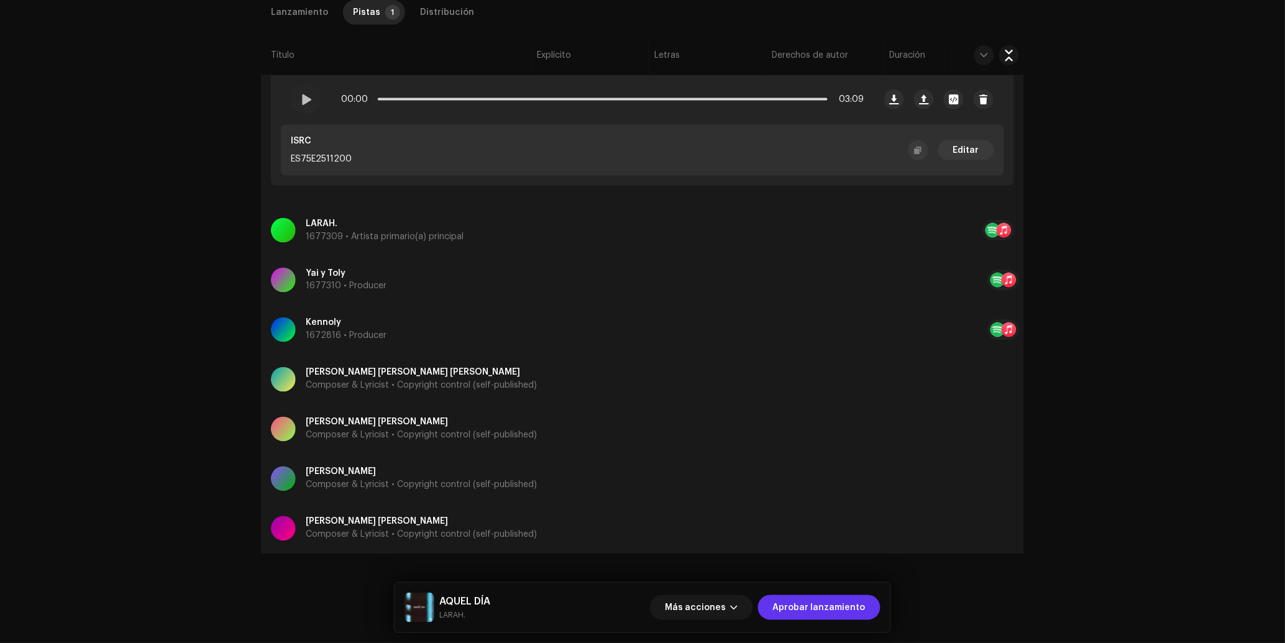
click at [842, 601] on span "Aprobar lanzamiento" at bounding box center [819, 607] width 93 height 25
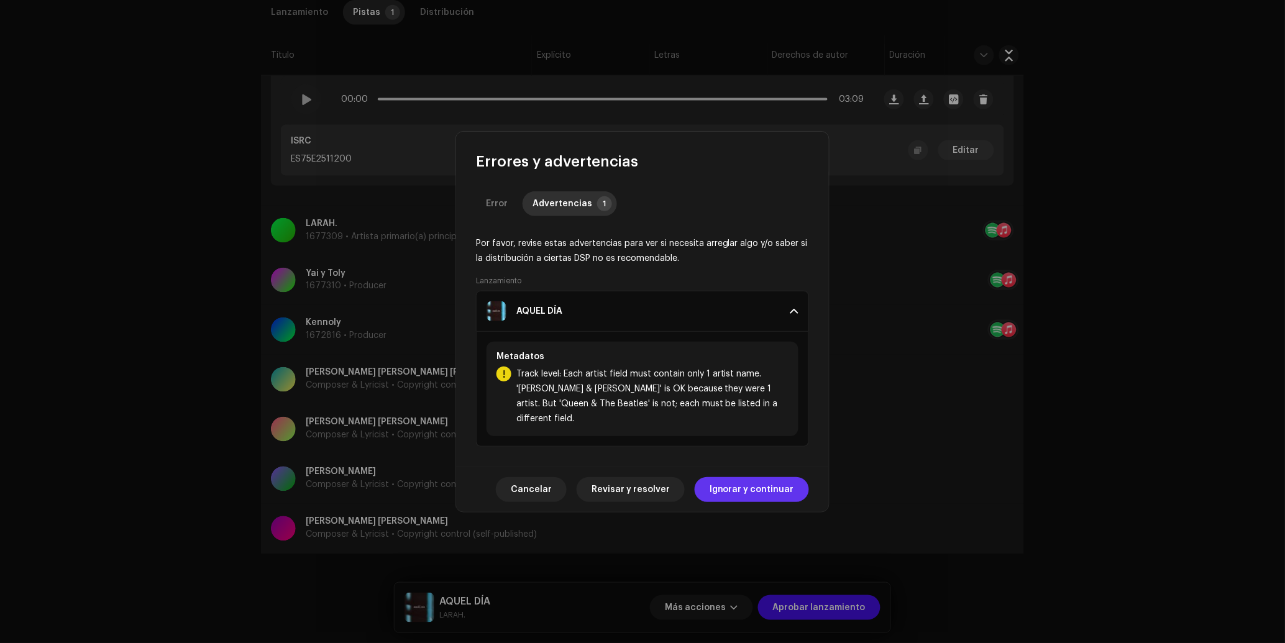
click at [740, 477] on span "Ignorar y continuar" at bounding box center [752, 489] width 85 height 25
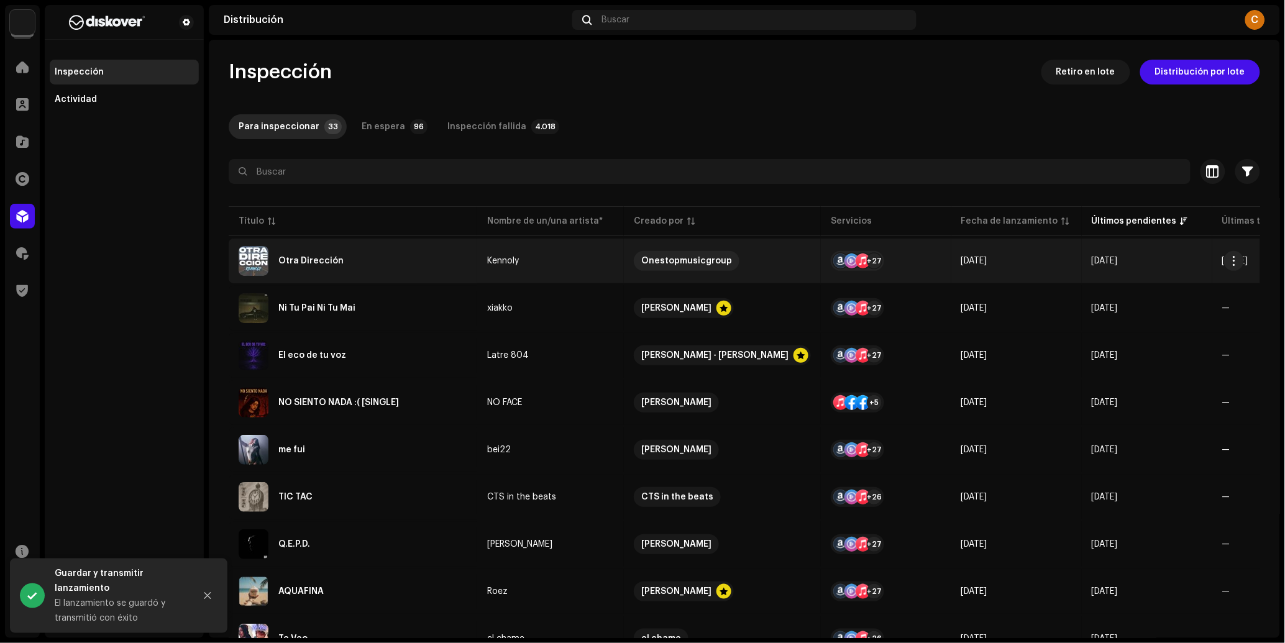
click at [386, 269] on div "Otra Dirección" at bounding box center [353, 261] width 229 height 30
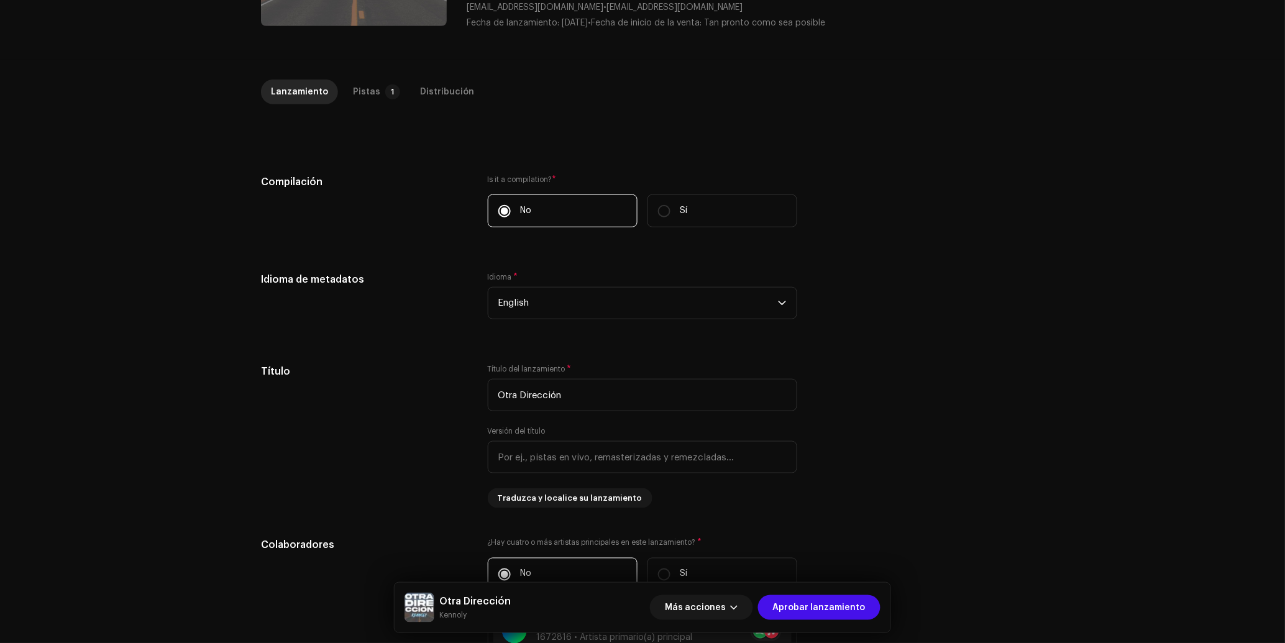
scroll to position [1108, 0]
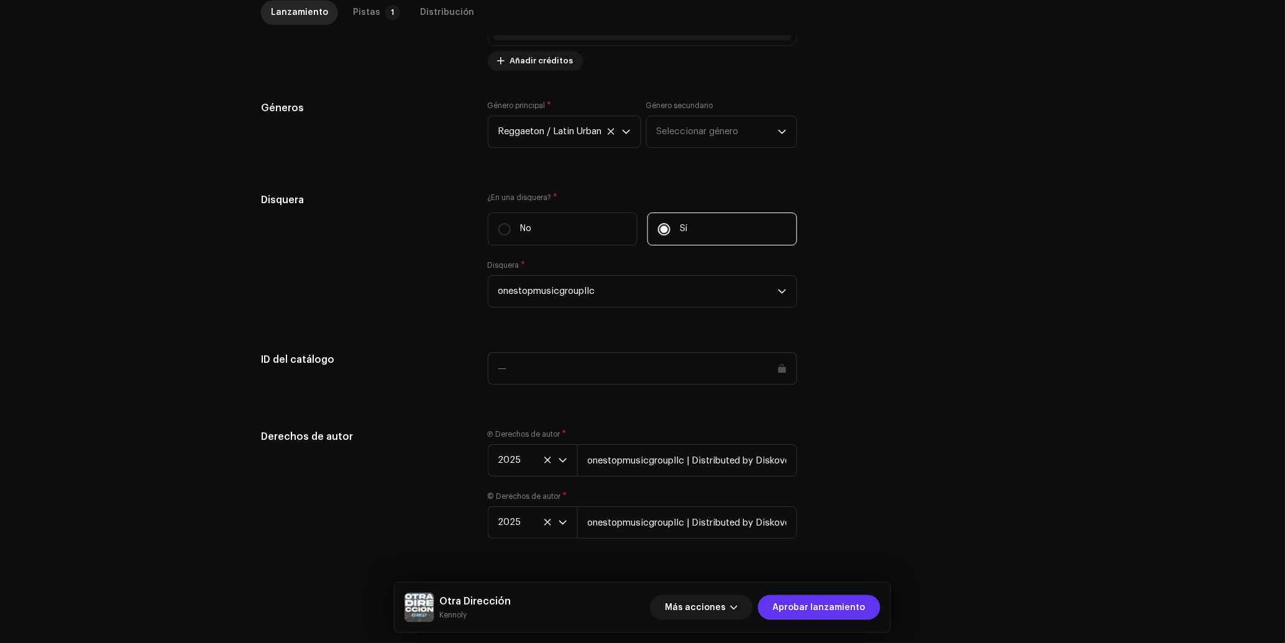
click at [819, 604] on span "Aprobar lanzamiento" at bounding box center [819, 607] width 93 height 25
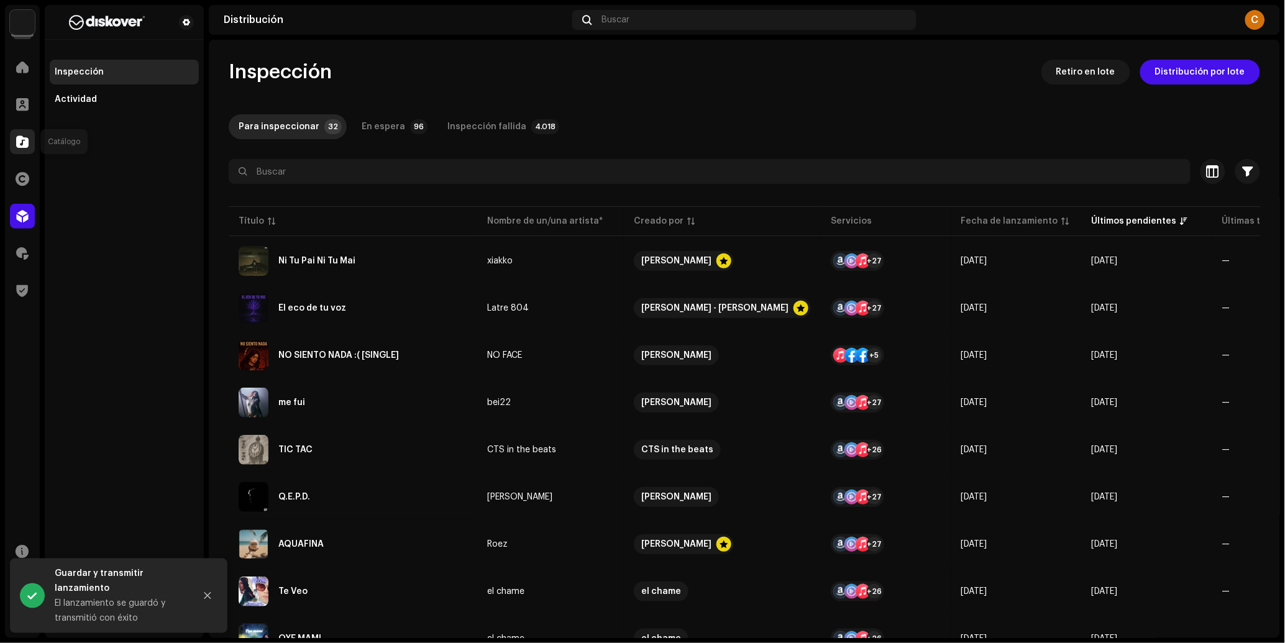
click at [17, 133] on div at bounding box center [22, 141] width 25 height 25
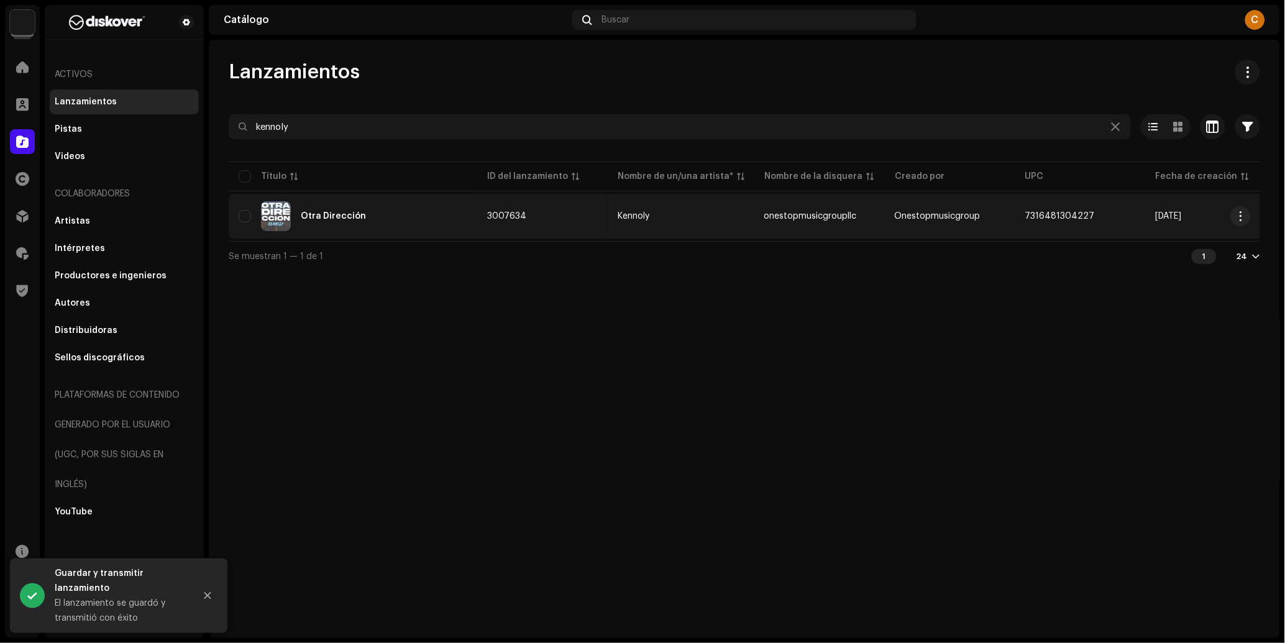
click at [382, 222] on div "Otra Dirección" at bounding box center [353, 216] width 229 height 30
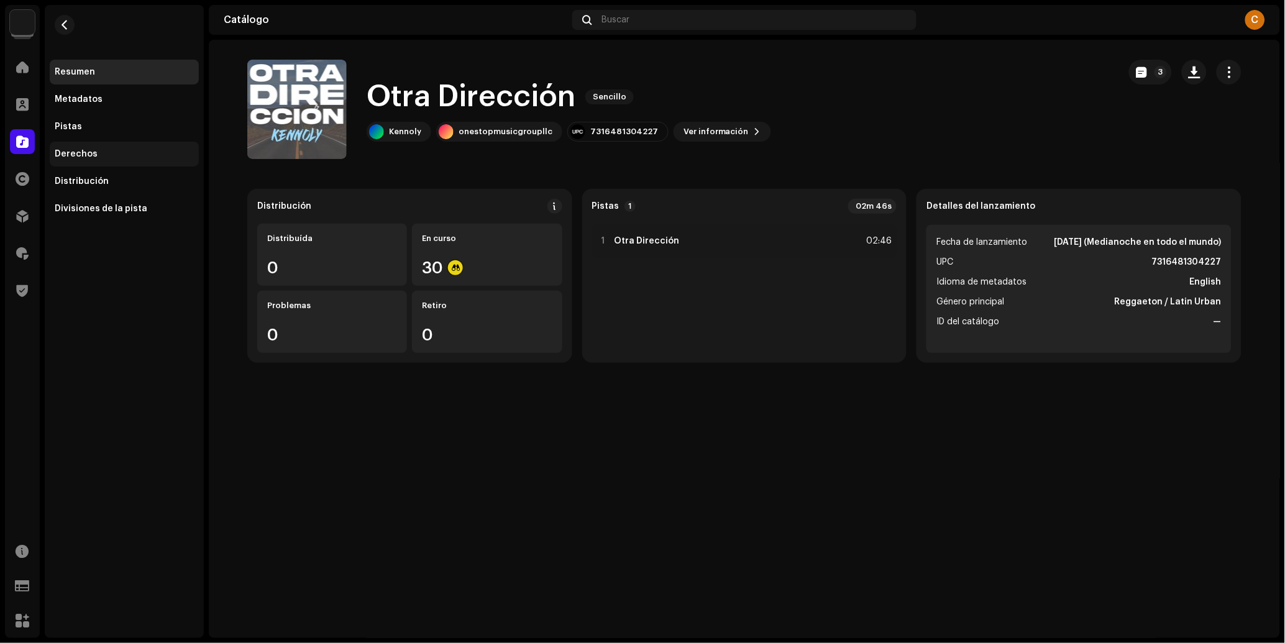
click at [77, 153] on div "Derechos" at bounding box center [76, 154] width 43 height 10
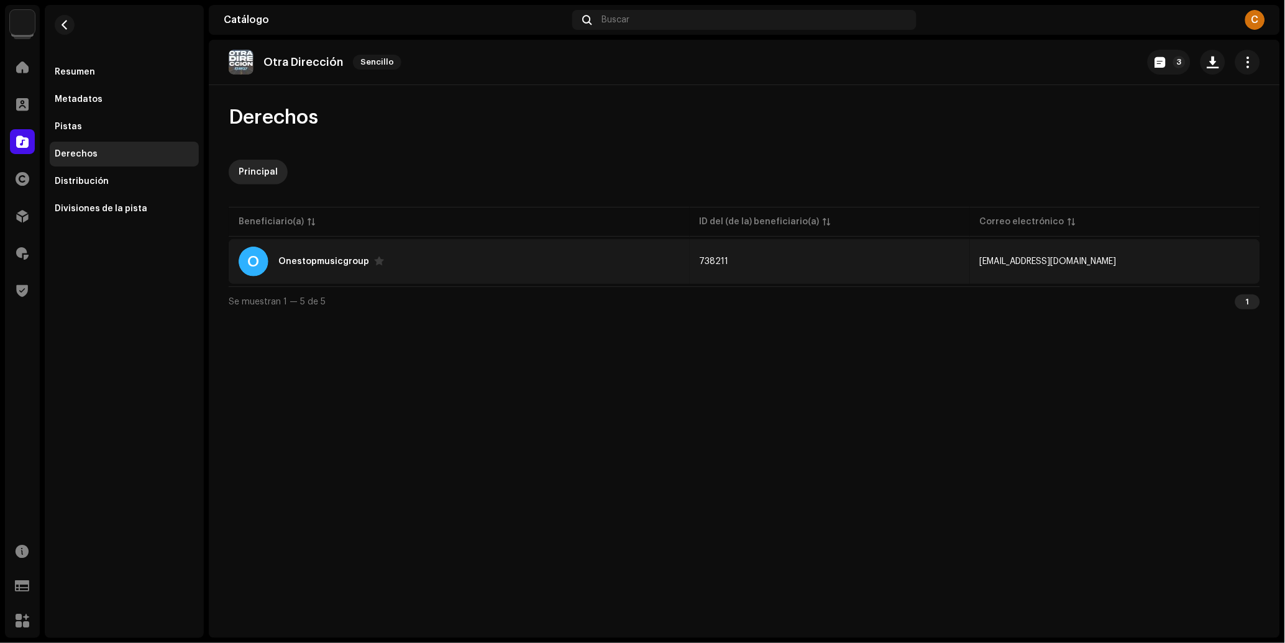
click at [921, 266] on td "738211" at bounding box center [830, 261] width 280 height 45
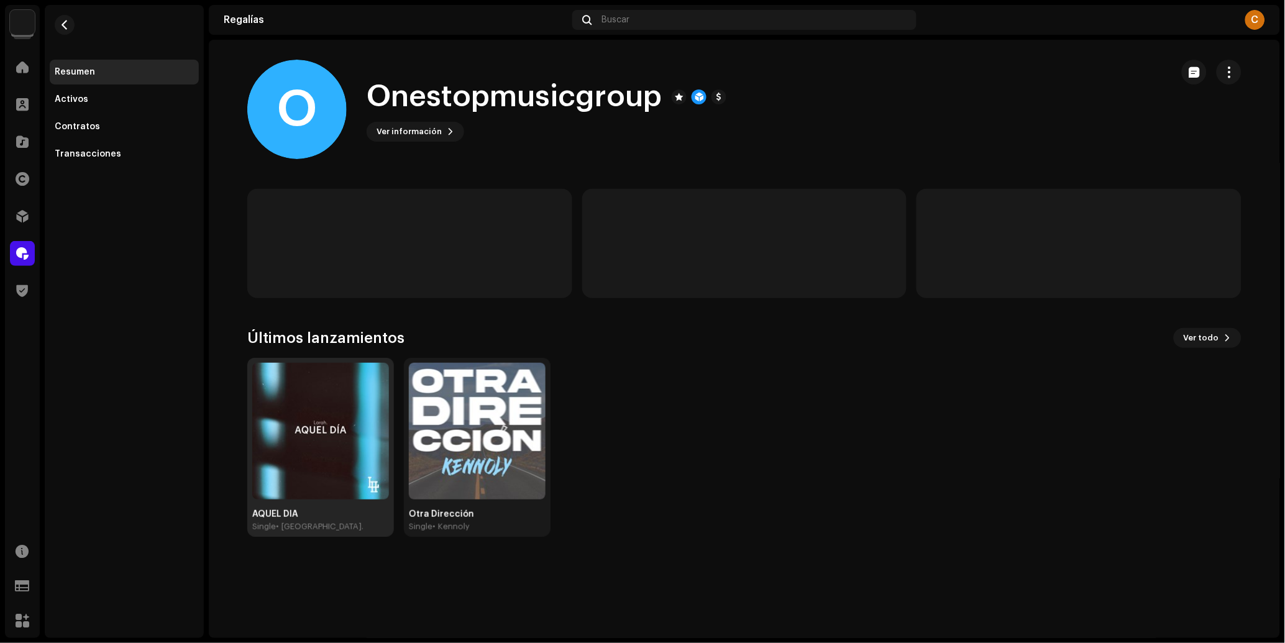
click at [296, 475] on img at bounding box center [320, 431] width 137 height 137
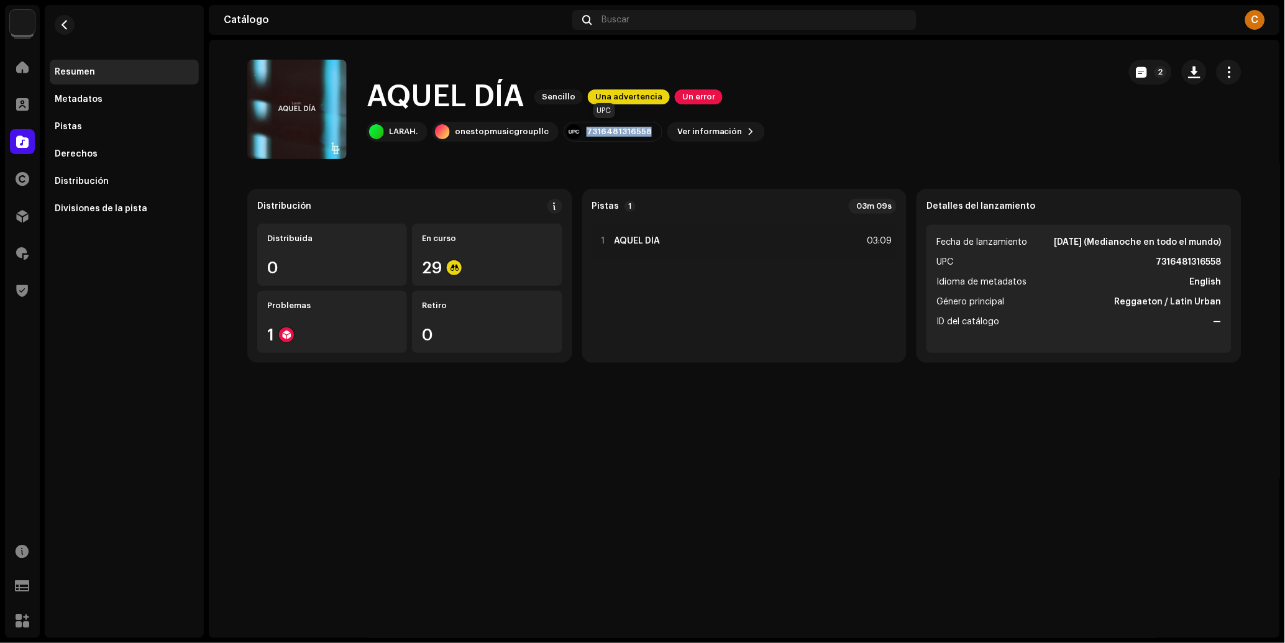
click at [619, 130] on div "7316481316558" at bounding box center [619, 132] width 65 height 10
